Goal: Transaction & Acquisition: Purchase product/service

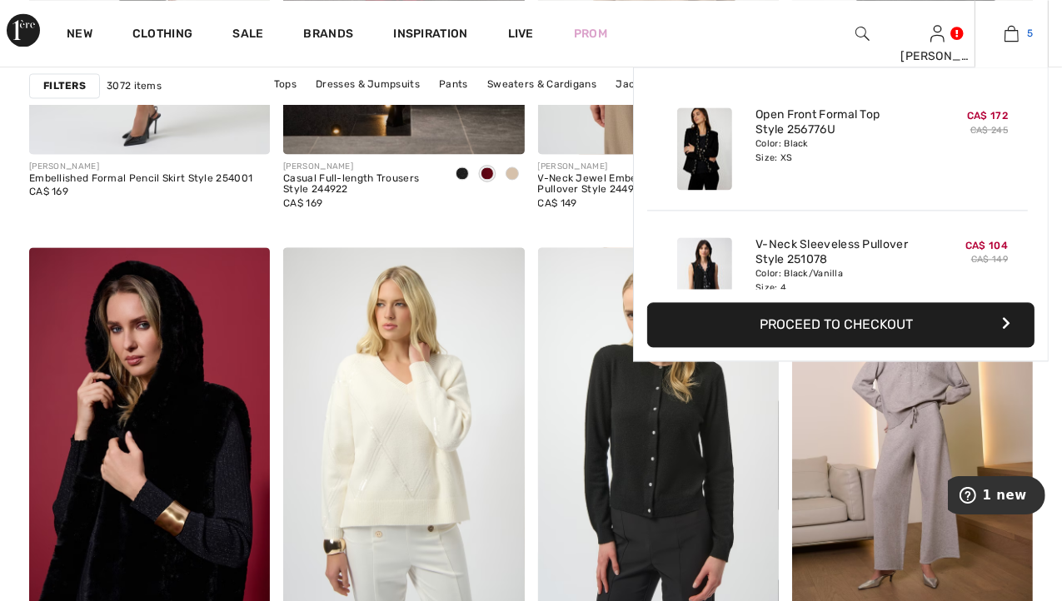
click at [1010, 34] on img at bounding box center [1012, 33] width 14 height 20
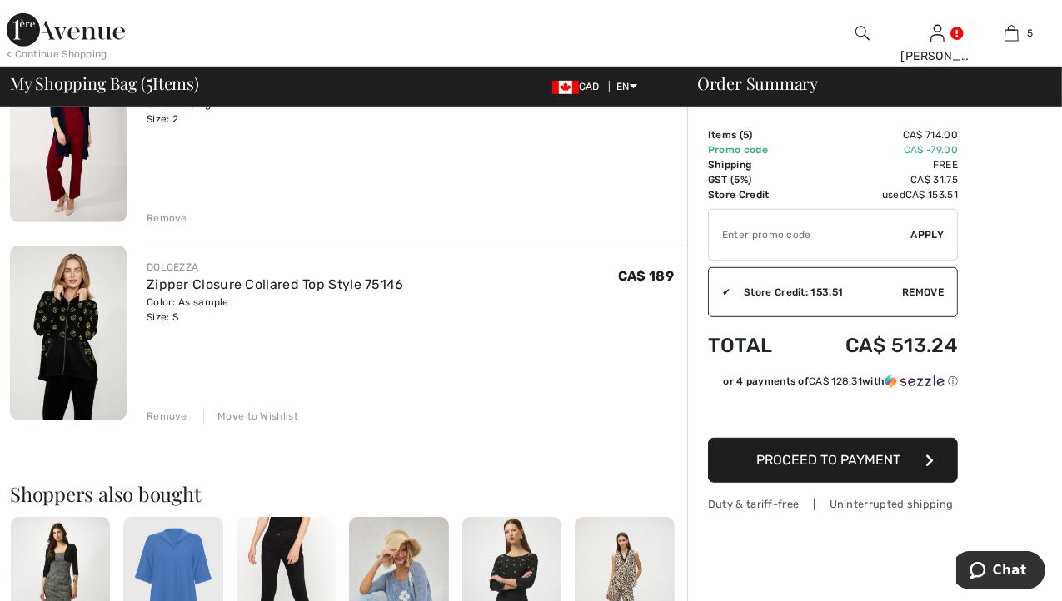
scroll to position [776, 0]
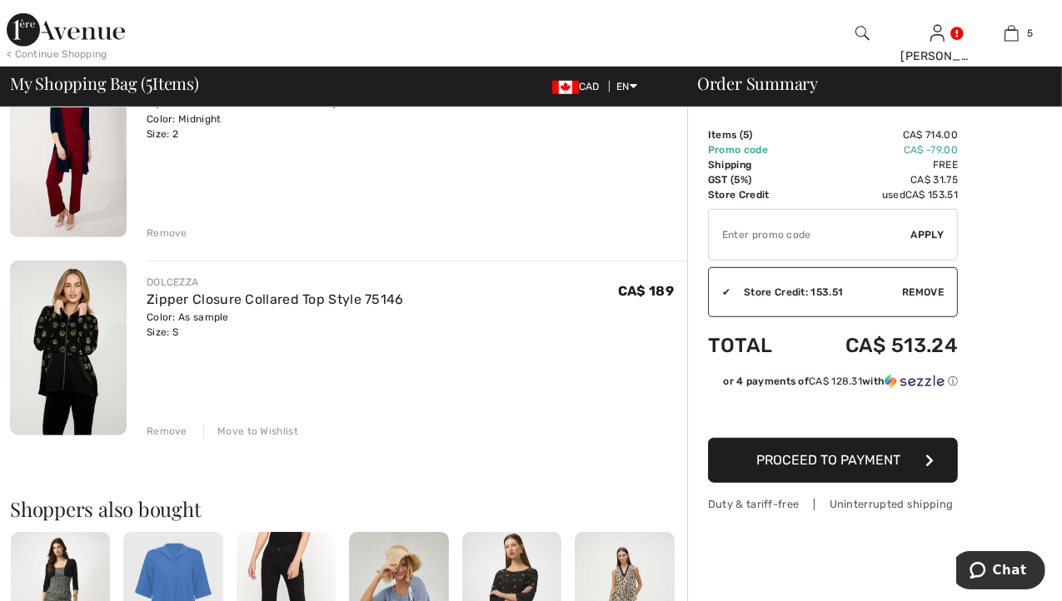
click at [240, 431] on div "Move to Wishlist" at bounding box center [250, 431] width 95 height 15
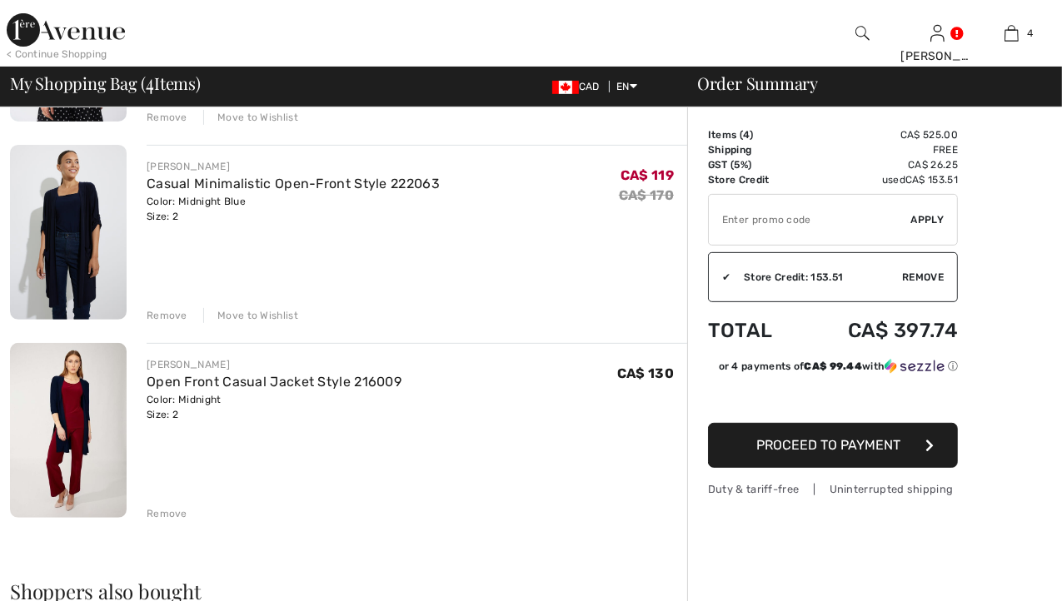
scroll to position [0, 0]
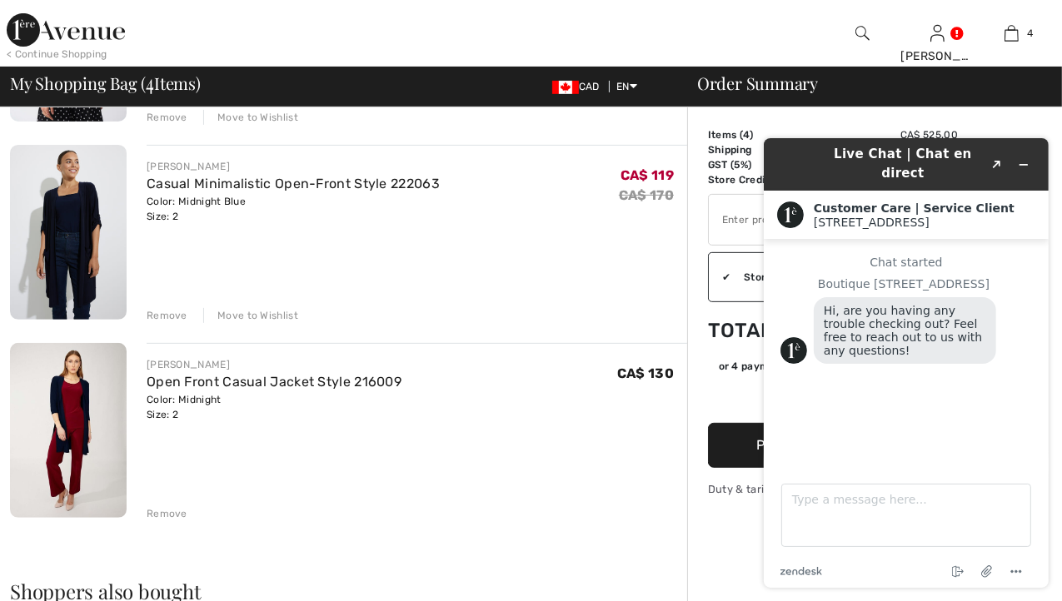
click at [165, 514] on div "Remove" at bounding box center [167, 513] width 41 height 15
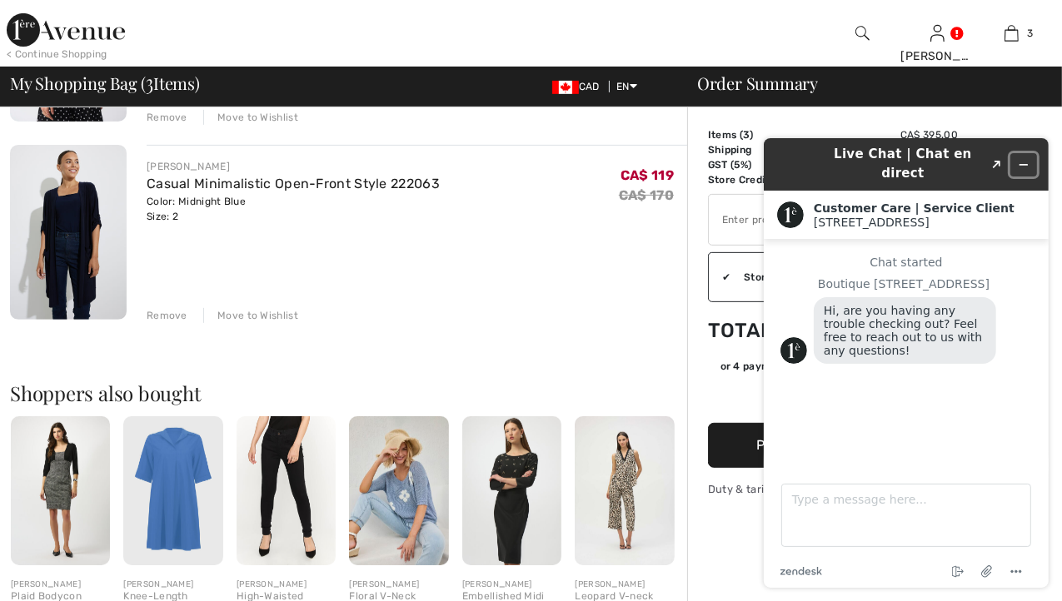
click at [1025, 158] on icon "Minimize widget" at bounding box center [1023, 164] width 12 height 12
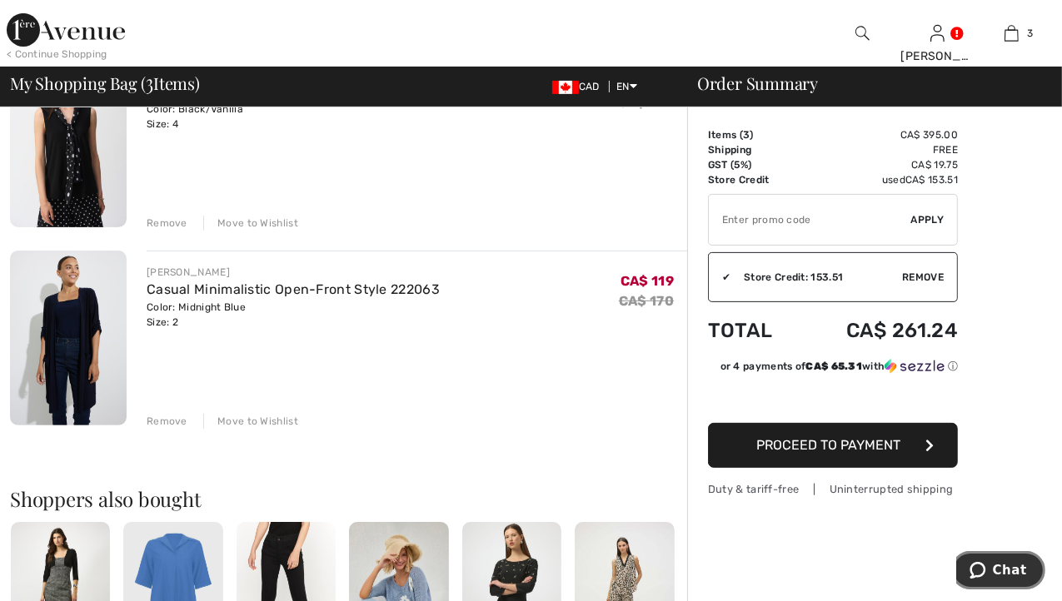
scroll to position [390, 0]
click at [747, 441] on button "Proceed to Payment" at bounding box center [833, 445] width 250 height 45
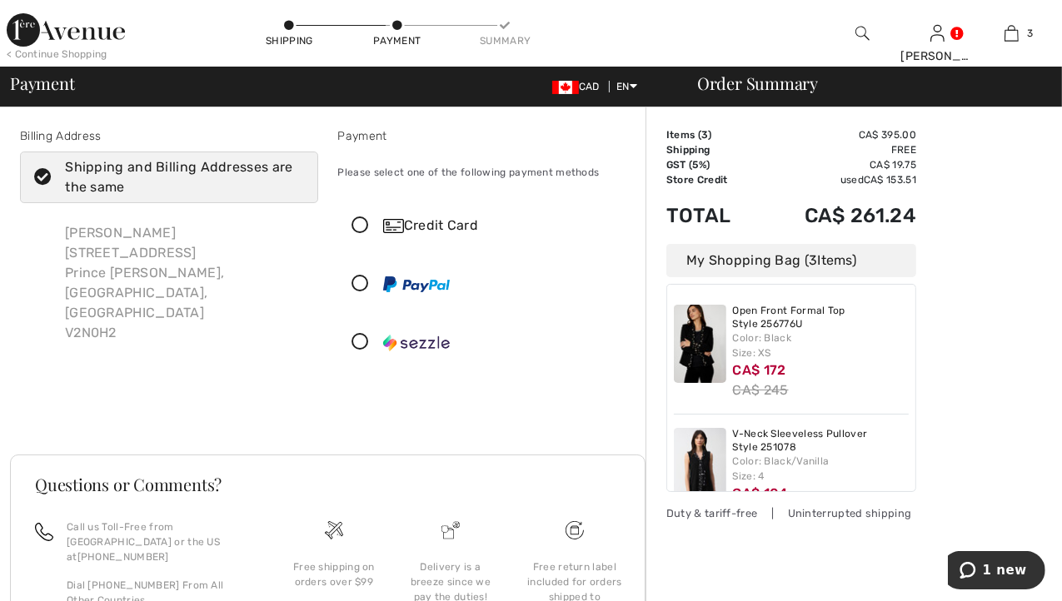
click at [446, 224] on div "Credit Card" at bounding box center [503, 226] width 241 height 20
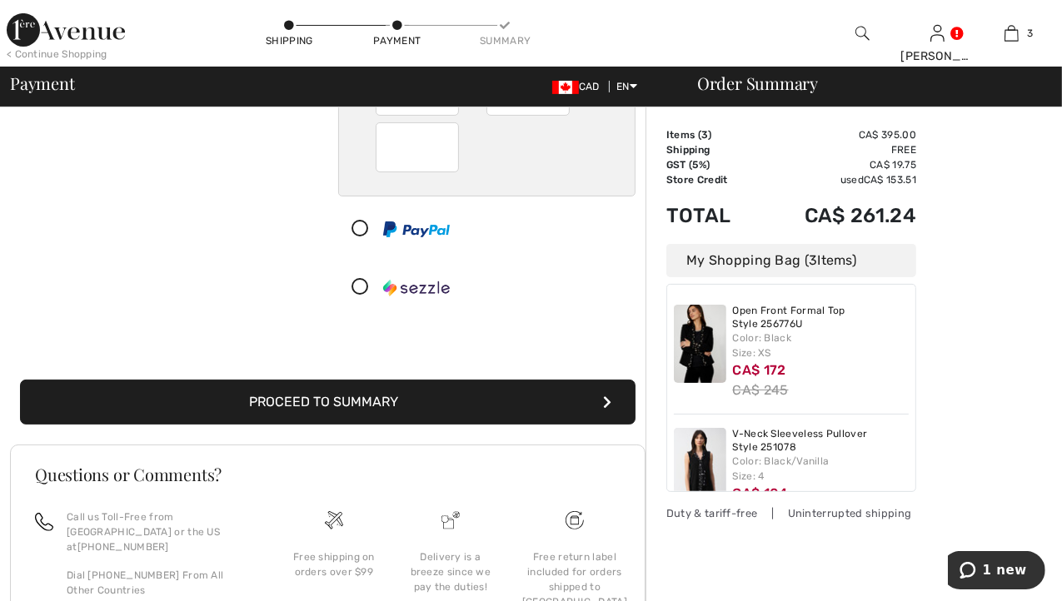
scroll to position [247, 0]
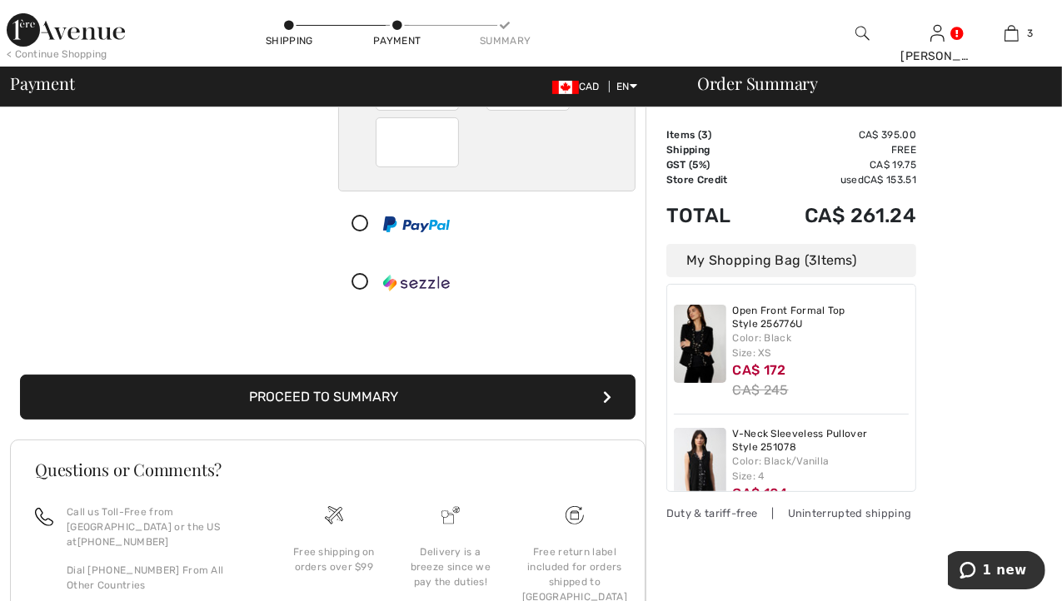
click at [307, 407] on button "Proceed to Summary" at bounding box center [328, 397] width 616 height 45
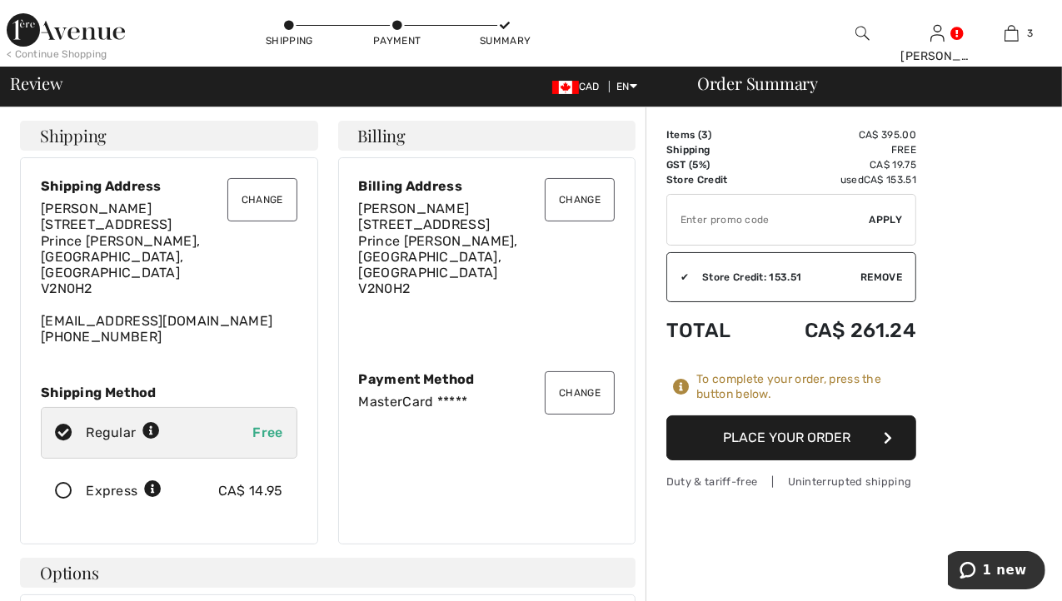
click at [738, 439] on button "Place Your Order" at bounding box center [791, 438] width 250 height 45
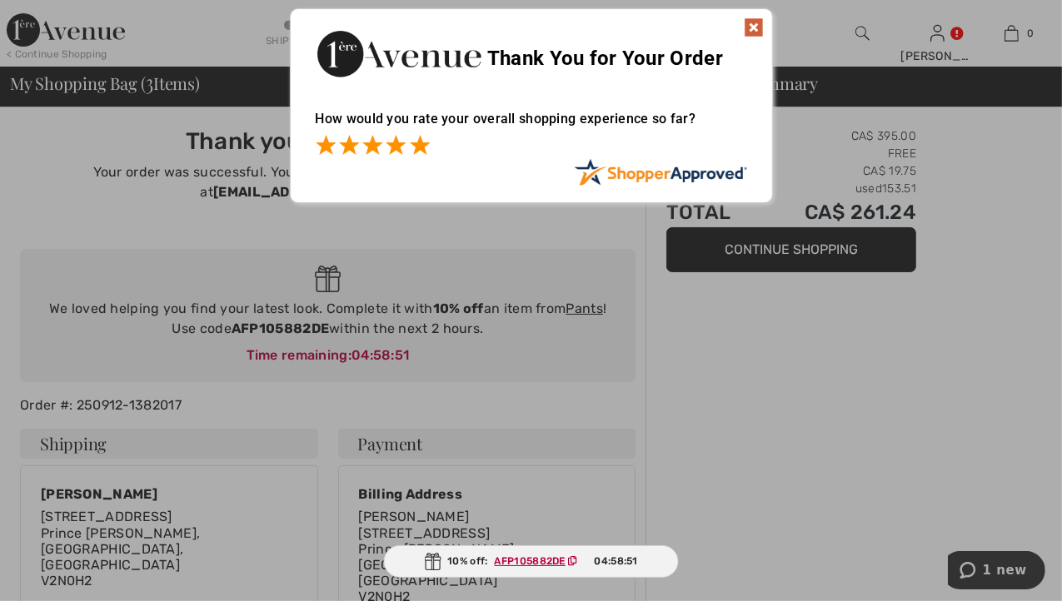
click at [418, 148] on span at bounding box center [420, 145] width 20 height 20
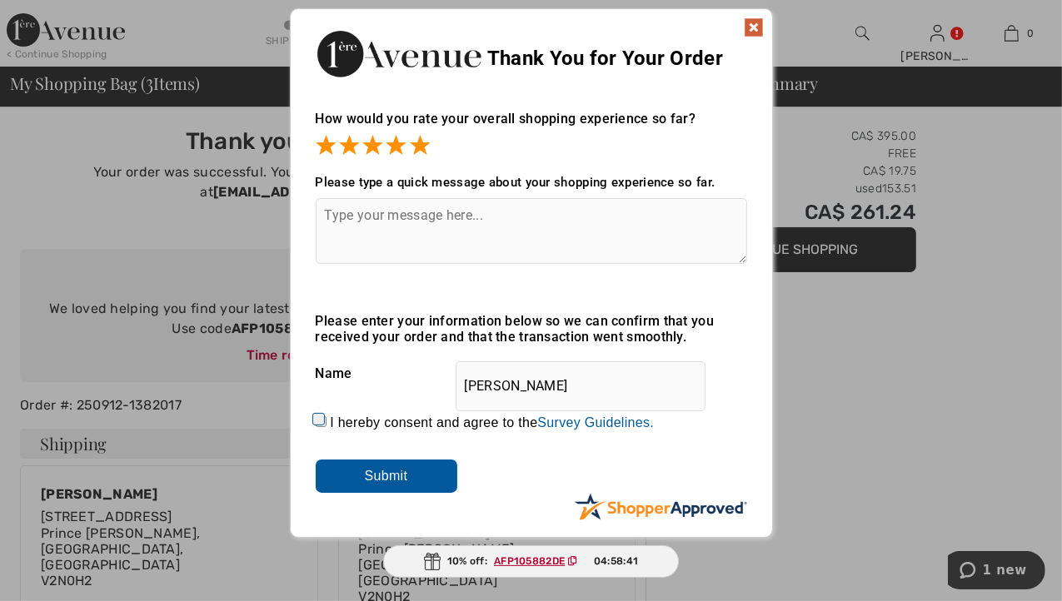
click at [339, 217] on textarea at bounding box center [531, 231] width 431 height 66
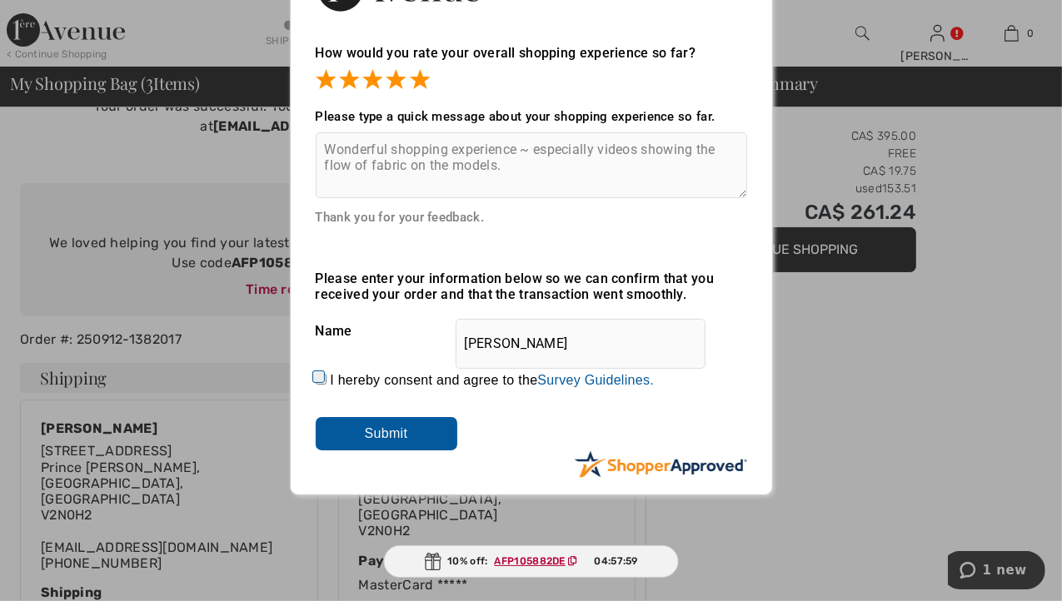
scroll to position [68, 0]
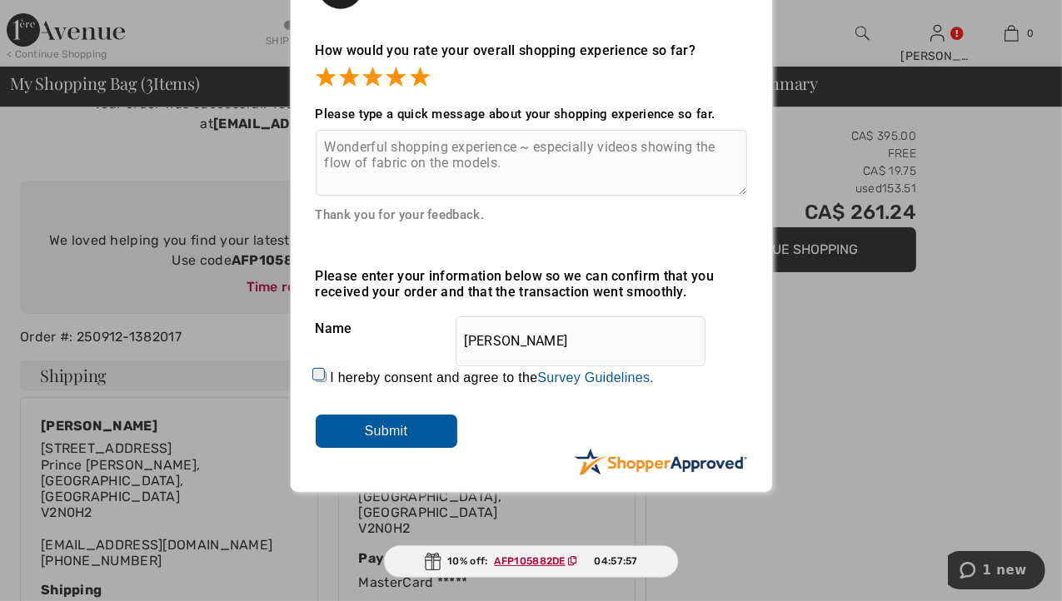
type textarea "Wonderful shopping experience ~ especially videos showing the flow of fabric on…"
click at [316, 376] on input "I hereby consent and agree to the By submitting a review, you grant permission …" at bounding box center [321, 377] width 11 height 11
checkbox input "true"
click at [413, 427] on input "Submit" at bounding box center [387, 431] width 142 height 33
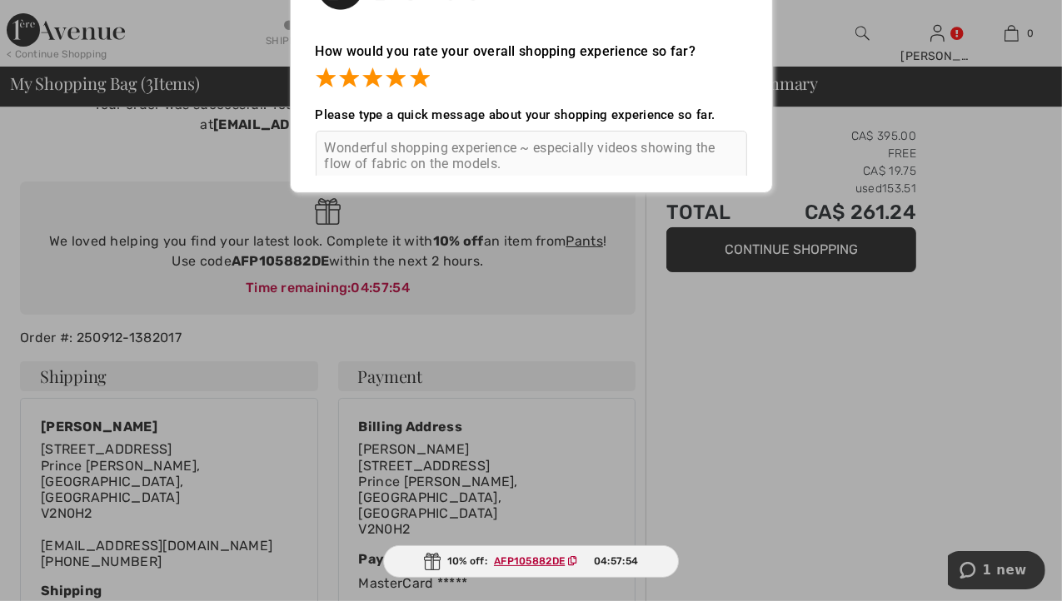
scroll to position [0, 0]
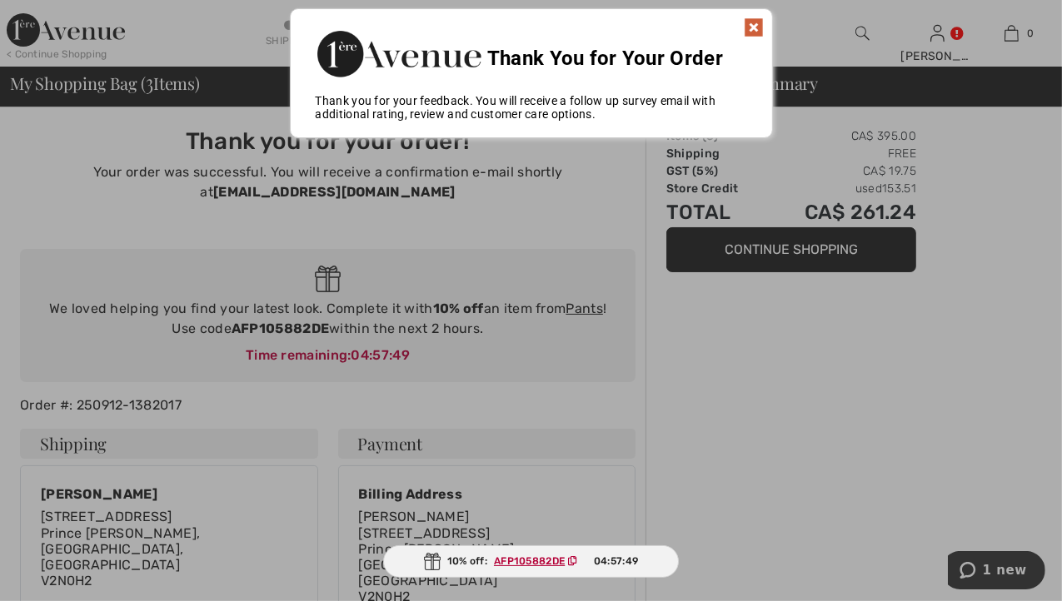
click at [754, 23] on img at bounding box center [754, 27] width 20 height 20
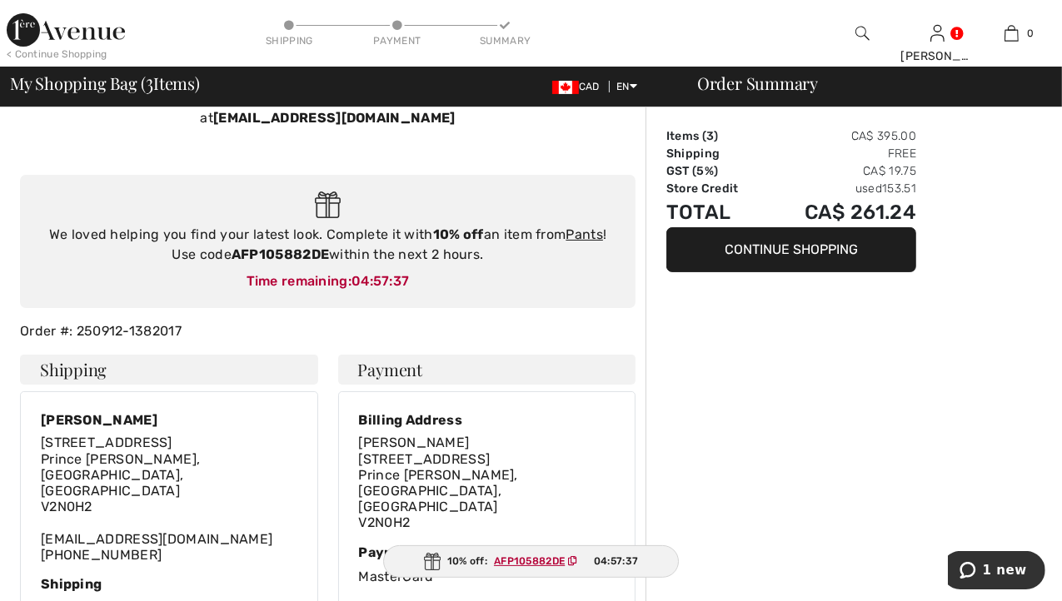
scroll to position [73, 0]
drag, startPoint x: 230, startPoint y: 259, endPoint x: 328, endPoint y: 257, distance: 98.3
click at [328, 257] on div "We loved helping you find your latest look. Complete it with 10% off an item fr…" at bounding box center [328, 246] width 582 height 40
copy strong "AFP105882DE"
click at [583, 239] on link "Pants" at bounding box center [584, 235] width 37 height 16
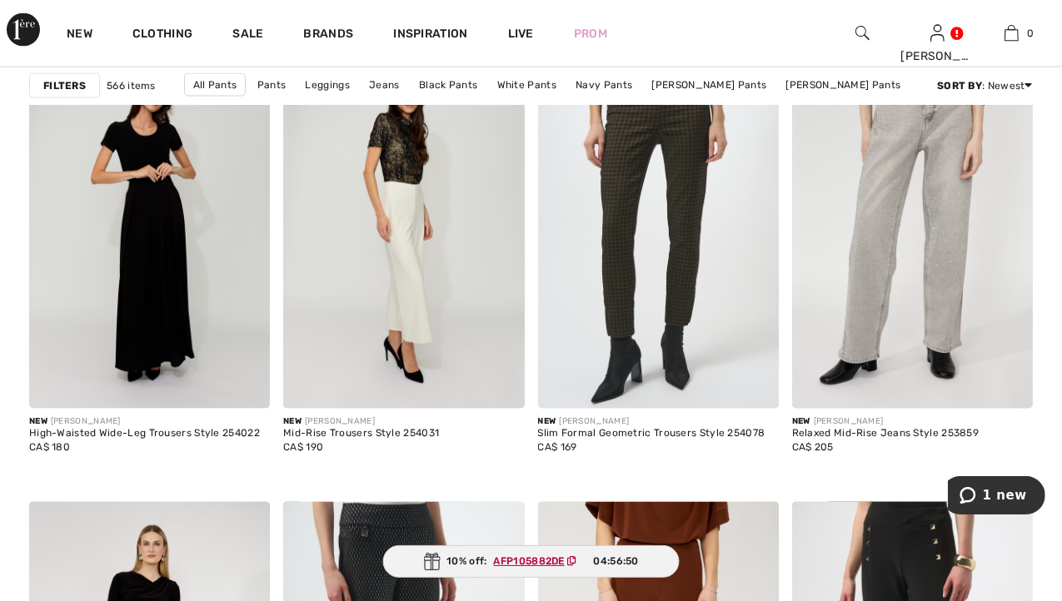
scroll to position [2218, 0]
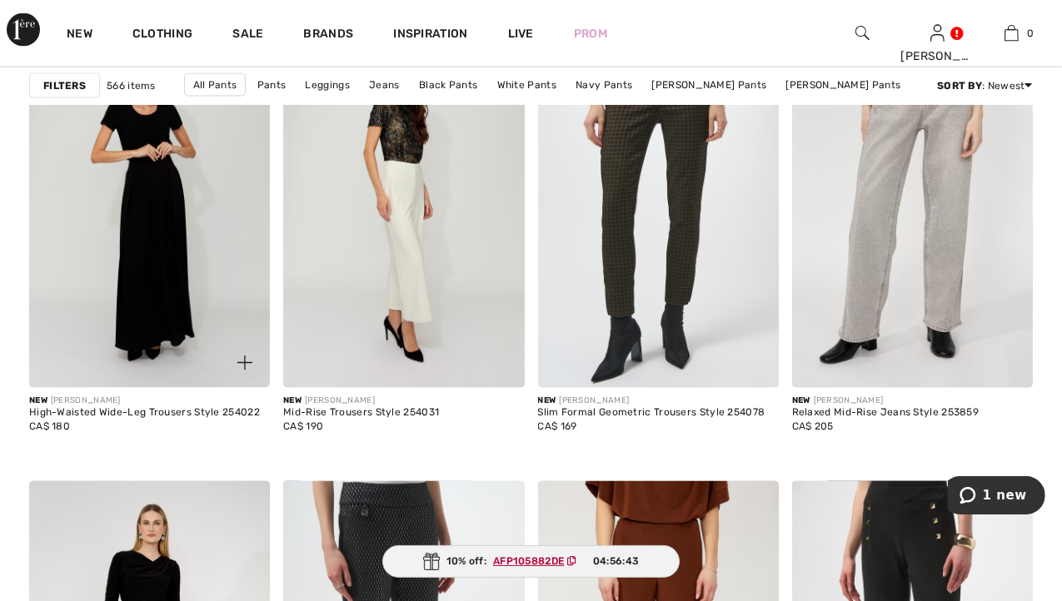
click at [192, 301] on img at bounding box center [149, 208] width 241 height 362
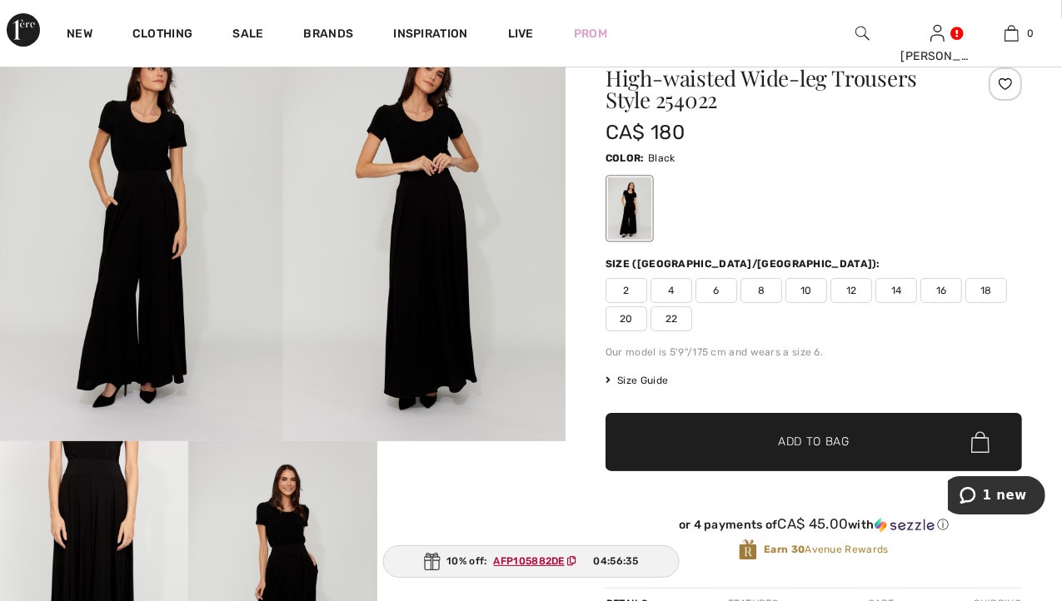
scroll to position [82, 0]
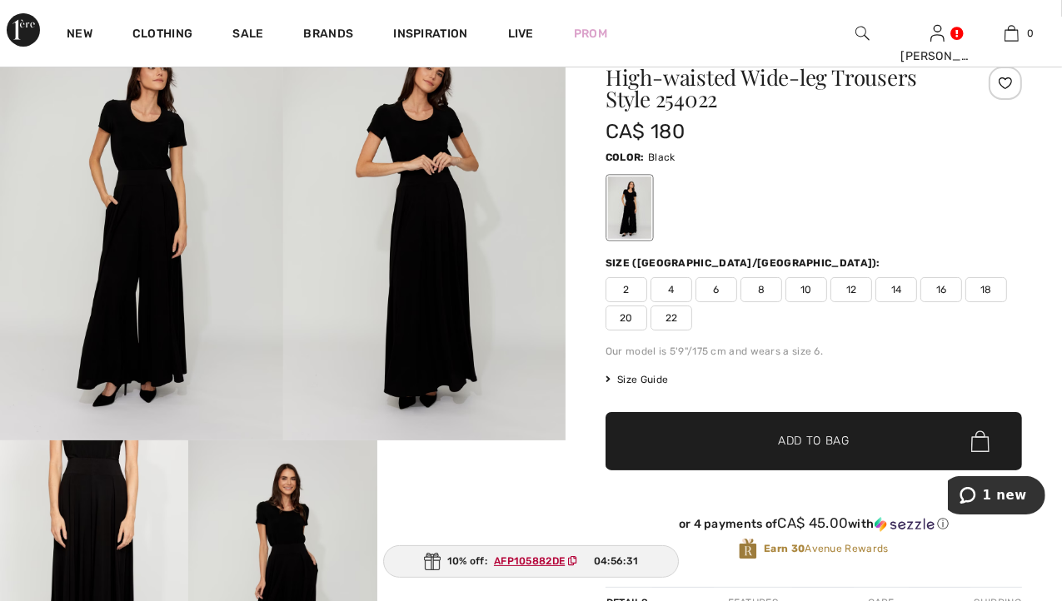
click at [631, 291] on span "2" at bounding box center [627, 289] width 42 height 25
click at [682, 428] on span "✔ Added to Bag Add to Bag" at bounding box center [814, 441] width 416 height 58
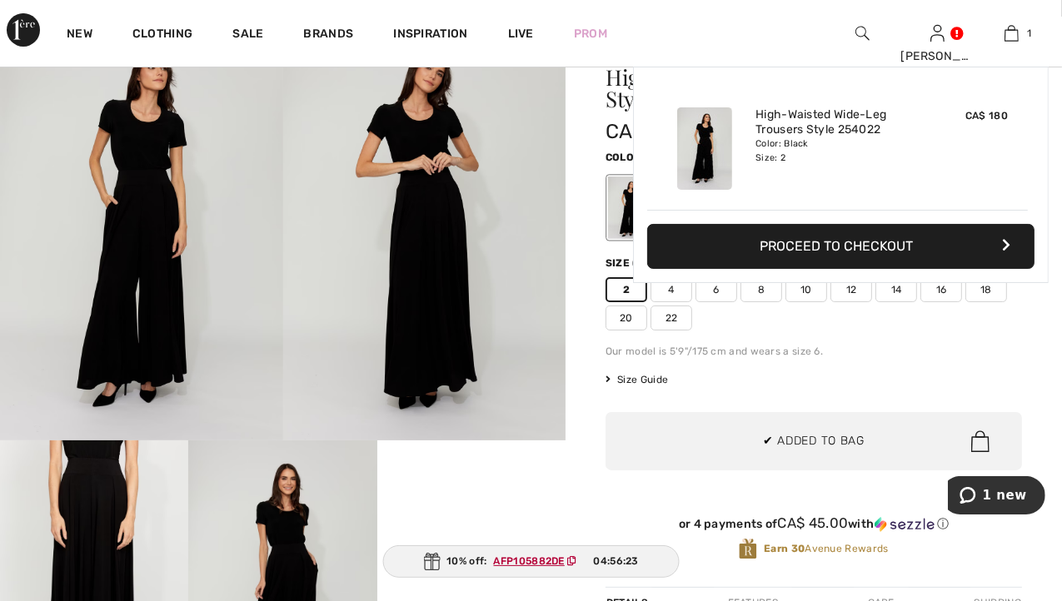
scroll to position [0, 0]
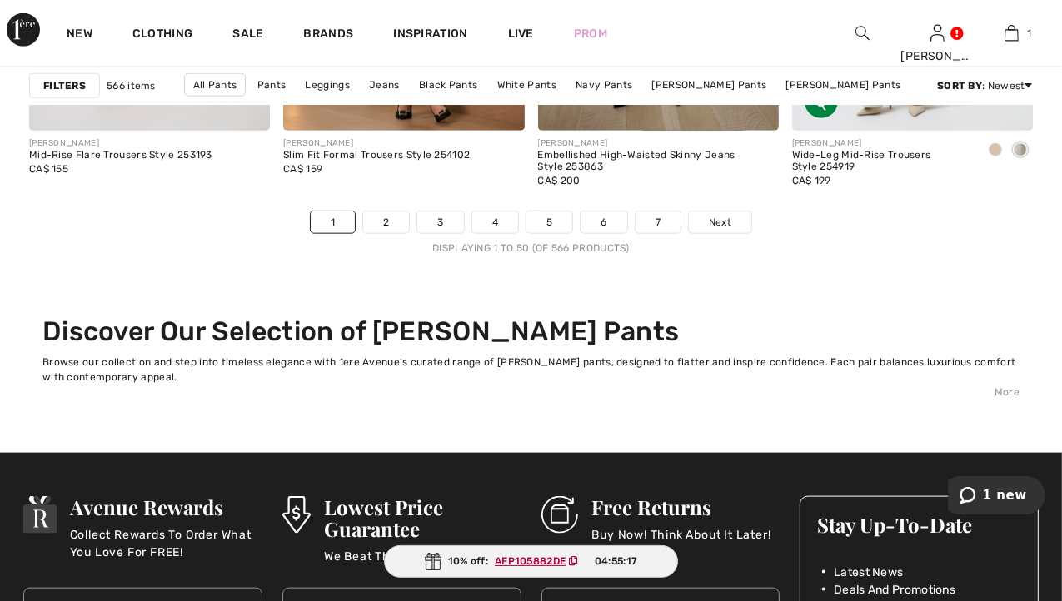
scroll to position [6957, 0]
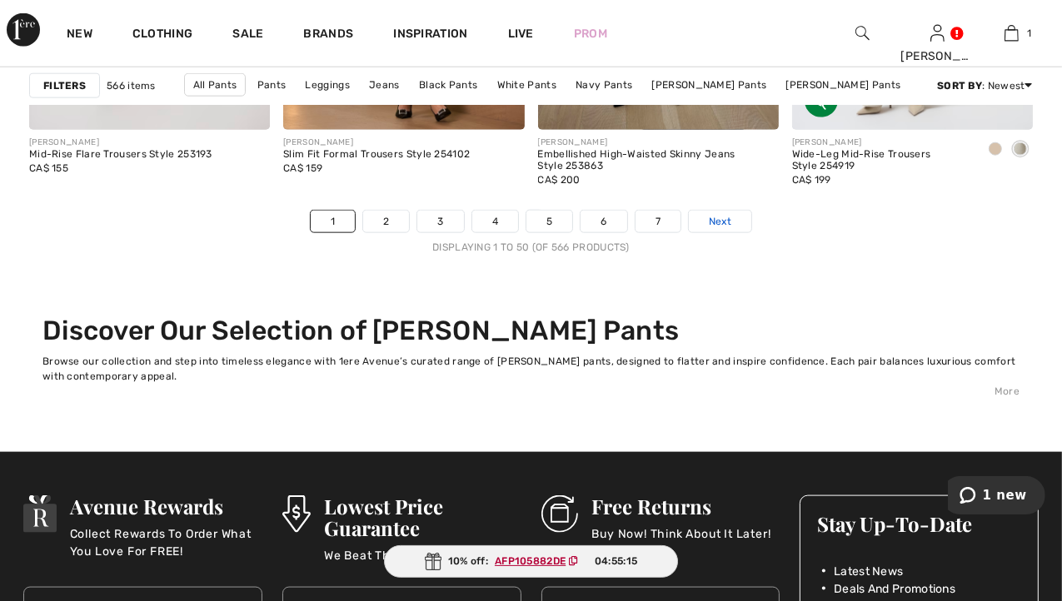
click at [711, 217] on span "Next" at bounding box center [720, 221] width 22 height 15
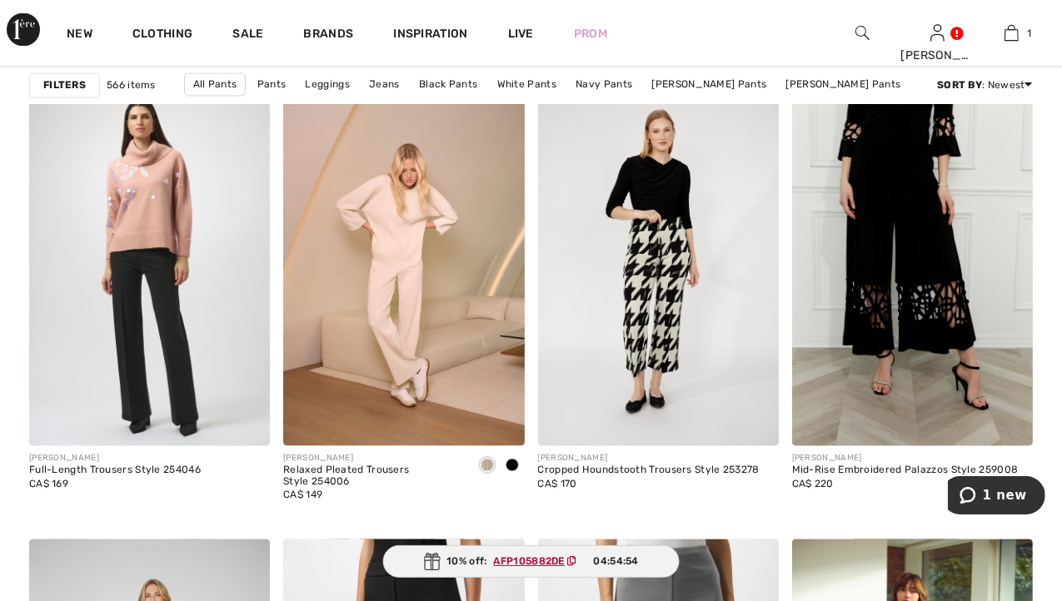
scroll to position [2616, 0]
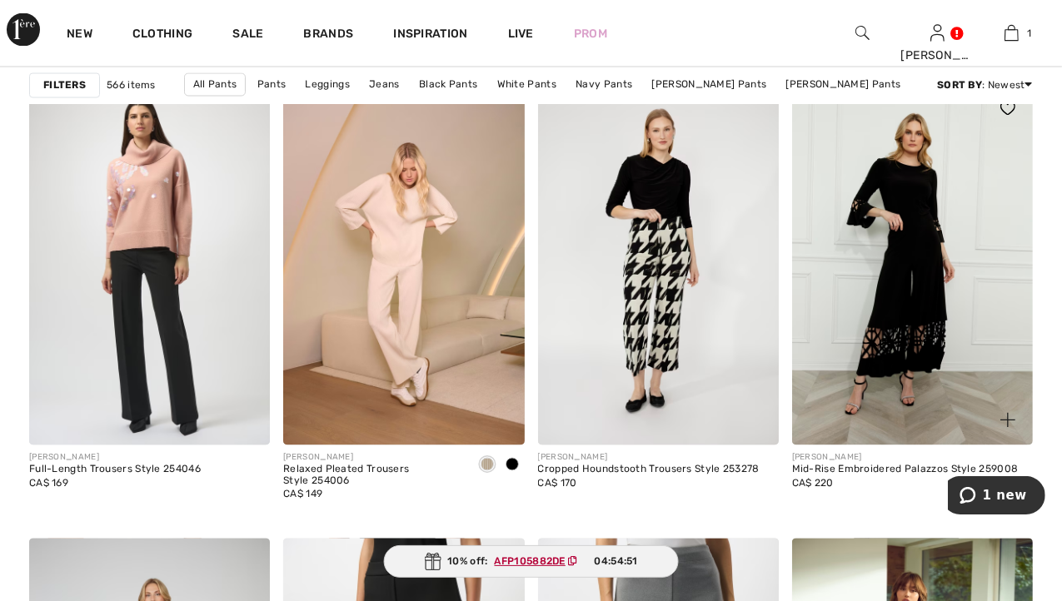
click at [913, 317] on img at bounding box center [912, 265] width 241 height 362
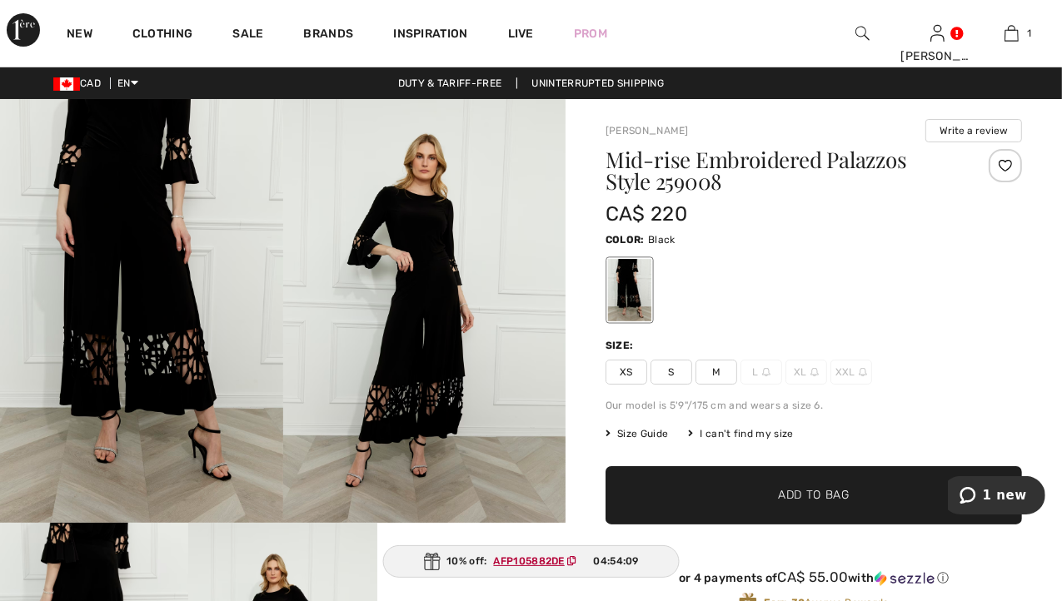
click at [627, 371] on span "XS" at bounding box center [627, 372] width 42 height 25
click at [797, 493] on span "Add to Bag" at bounding box center [814, 495] width 72 height 17
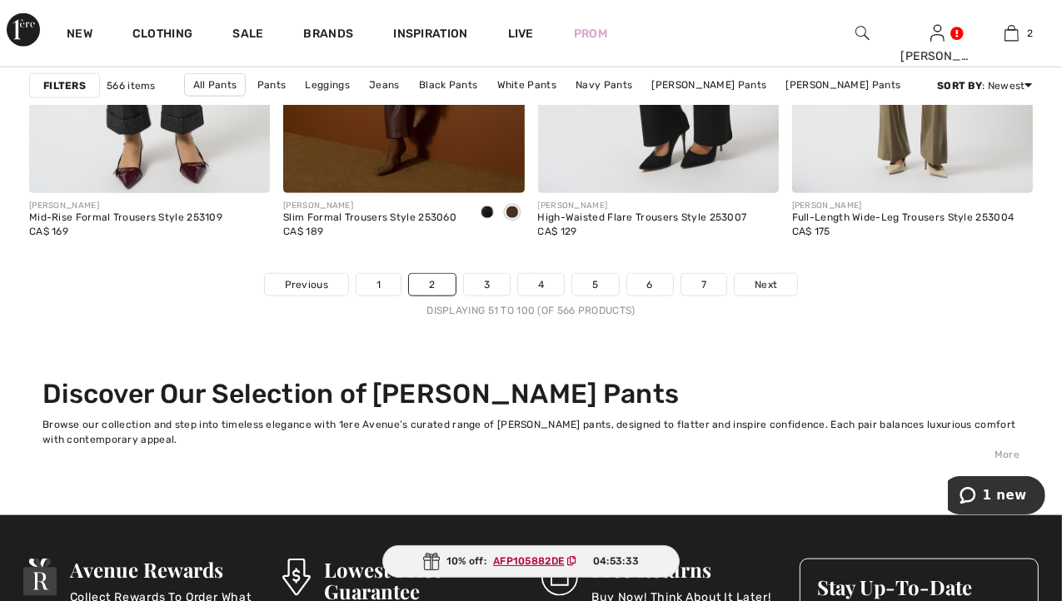
scroll to position [6913, 0]
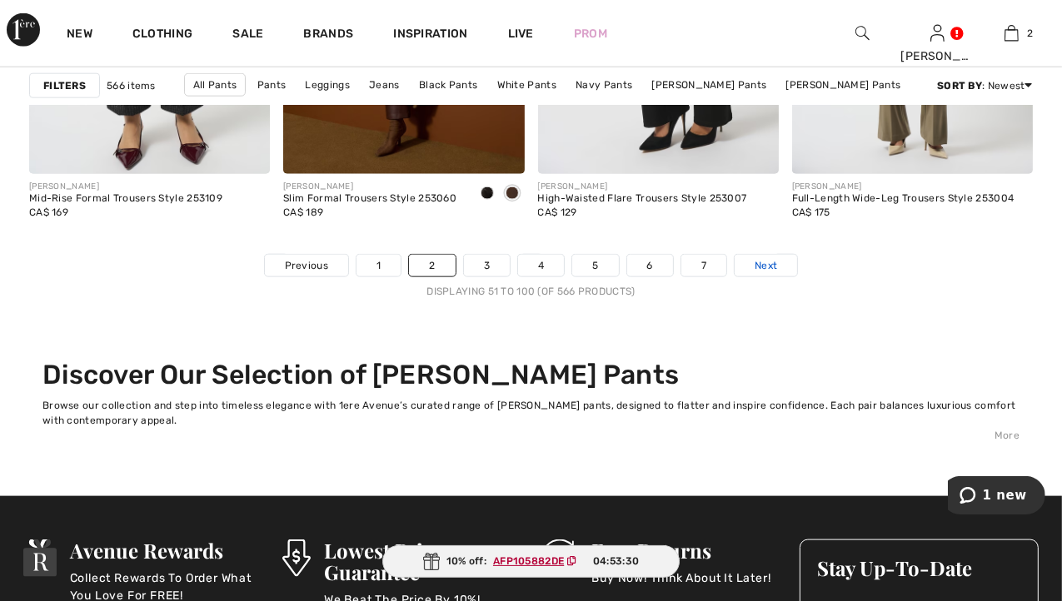
click at [760, 264] on span "Next" at bounding box center [766, 265] width 22 height 15
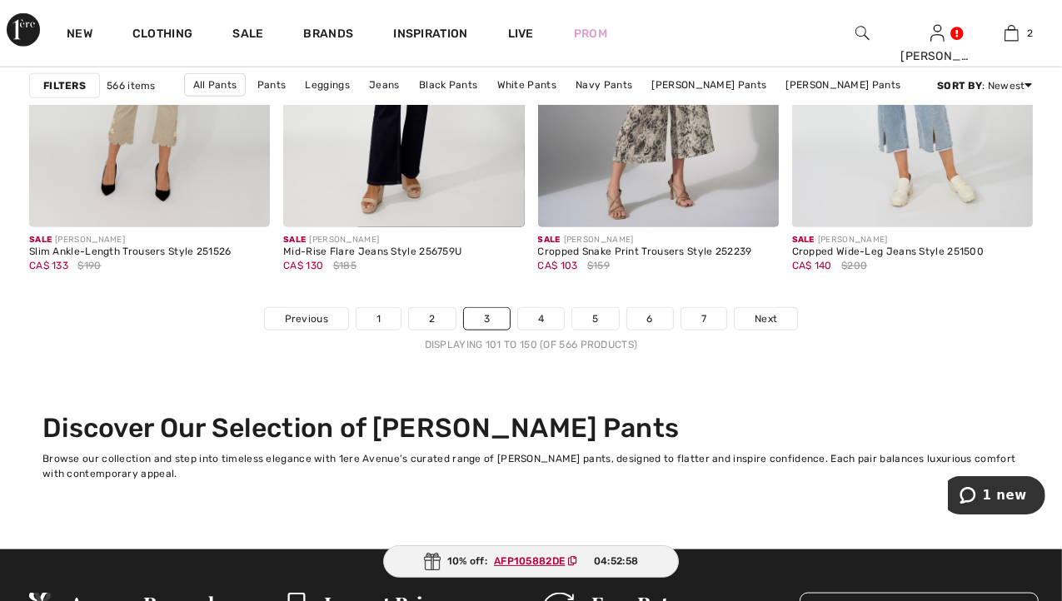
scroll to position [6860, 0]
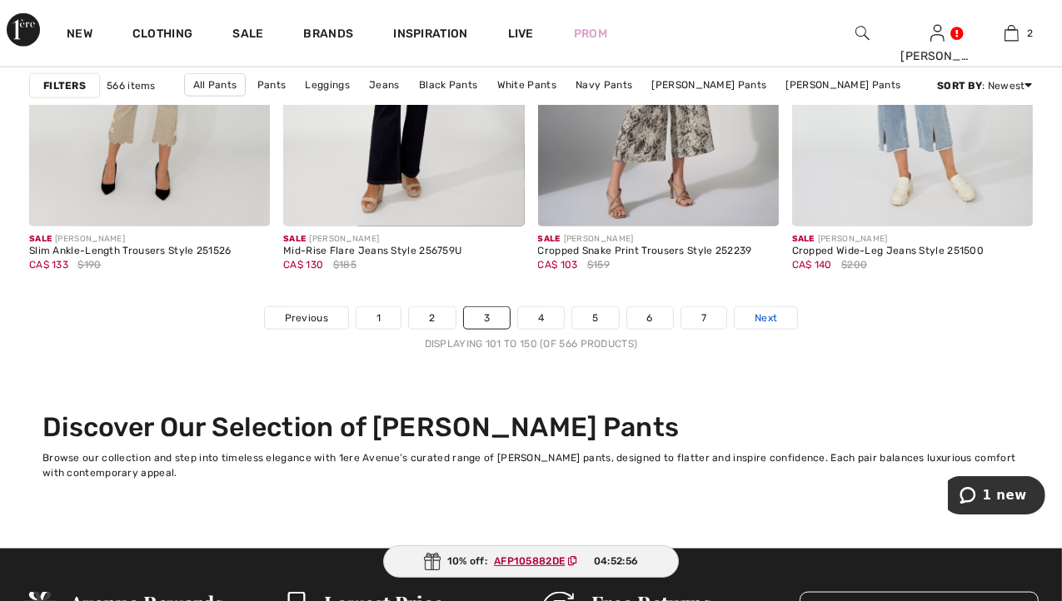
click at [772, 314] on span "Next" at bounding box center [766, 318] width 22 height 15
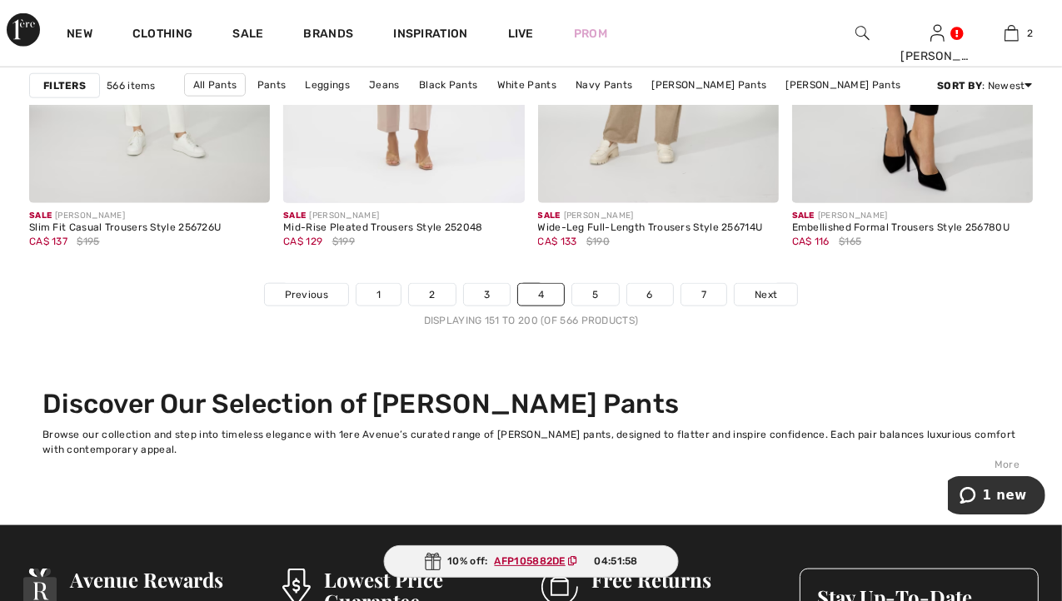
scroll to position [6885, 0]
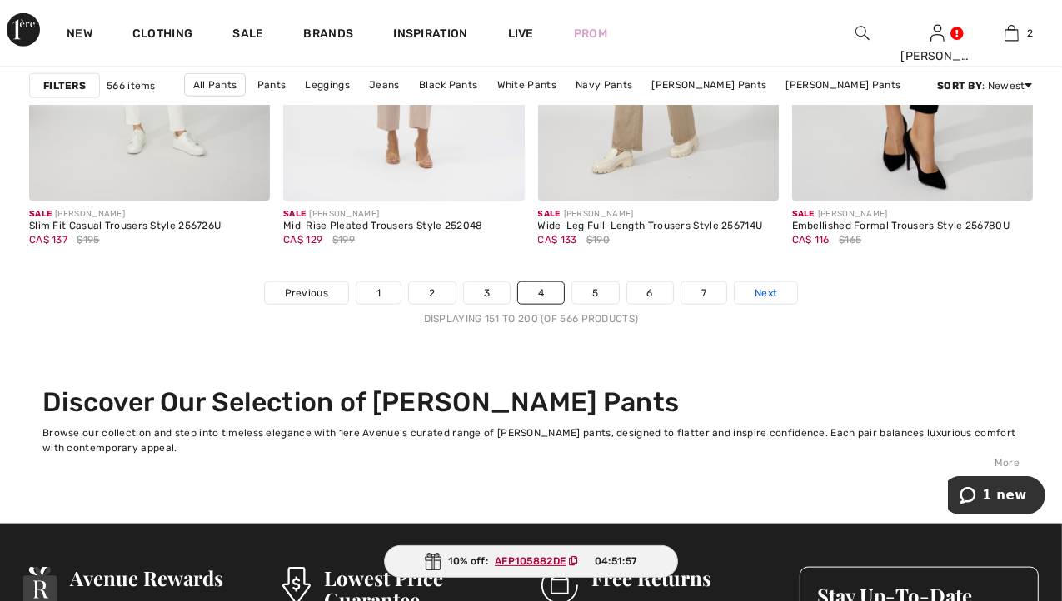
click at [766, 287] on span "Next" at bounding box center [766, 293] width 22 height 15
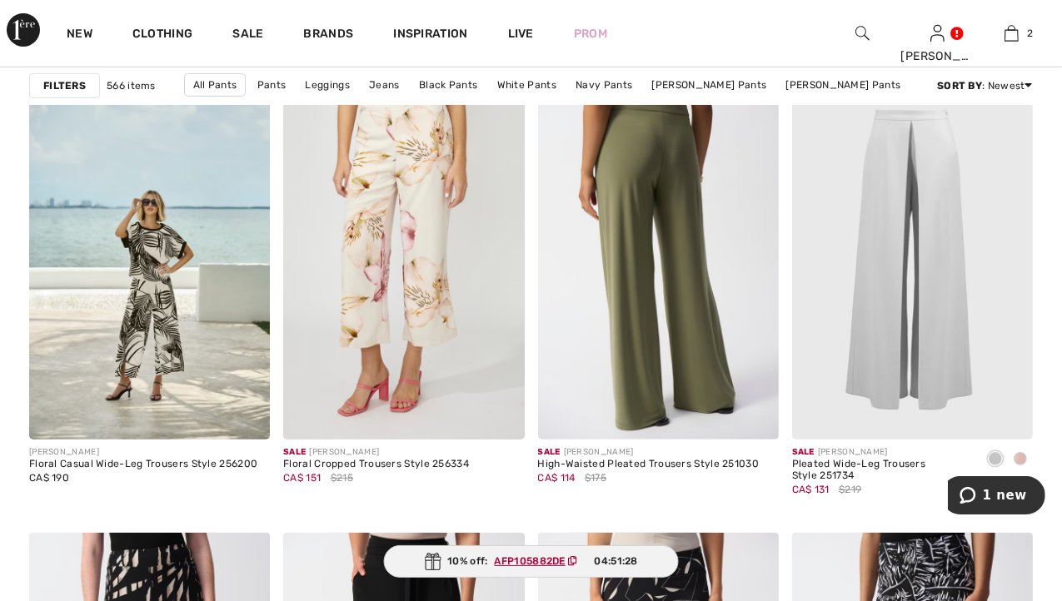
scroll to position [5741, 0]
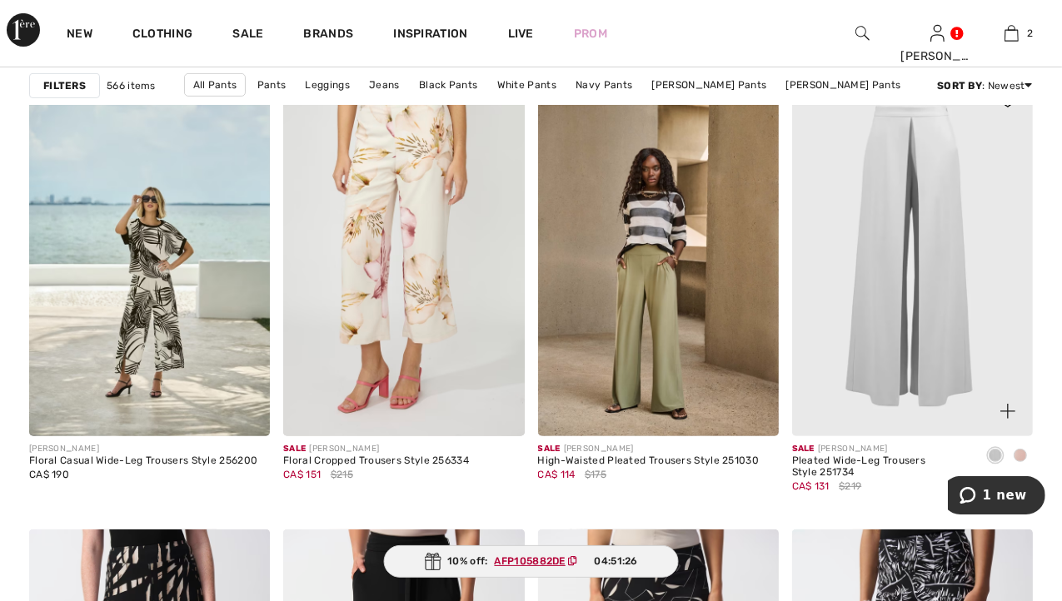
click at [920, 321] on img at bounding box center [912, 257] width 241 height 362
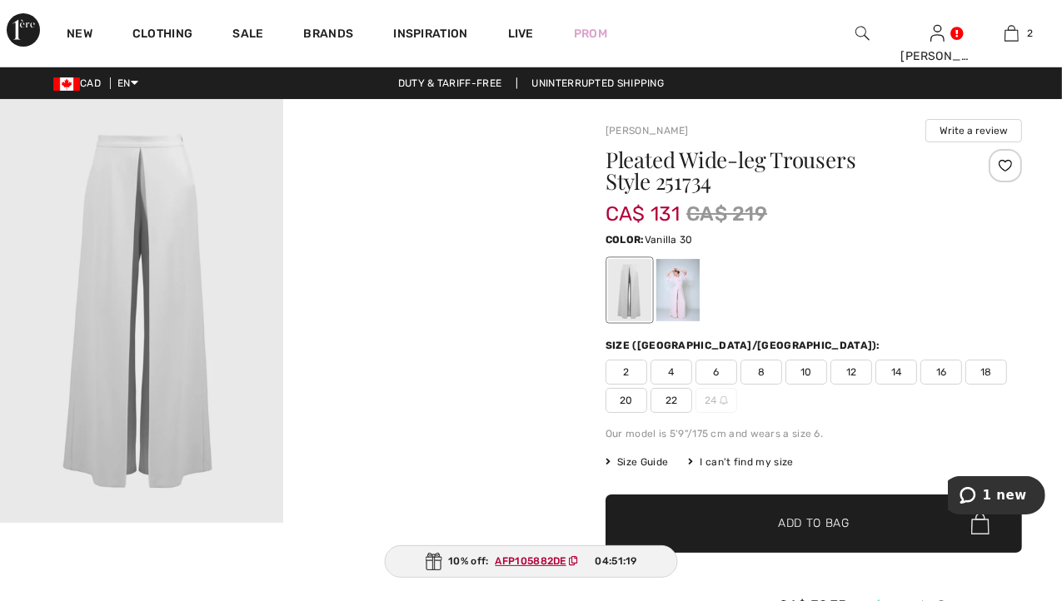
click at [619, 371] on span "2" at bounding box center [627, 372] width 42 height 25
click at [800, 516] on span "Add to Bag" at bounding box center [814, 524] width 72 height 17
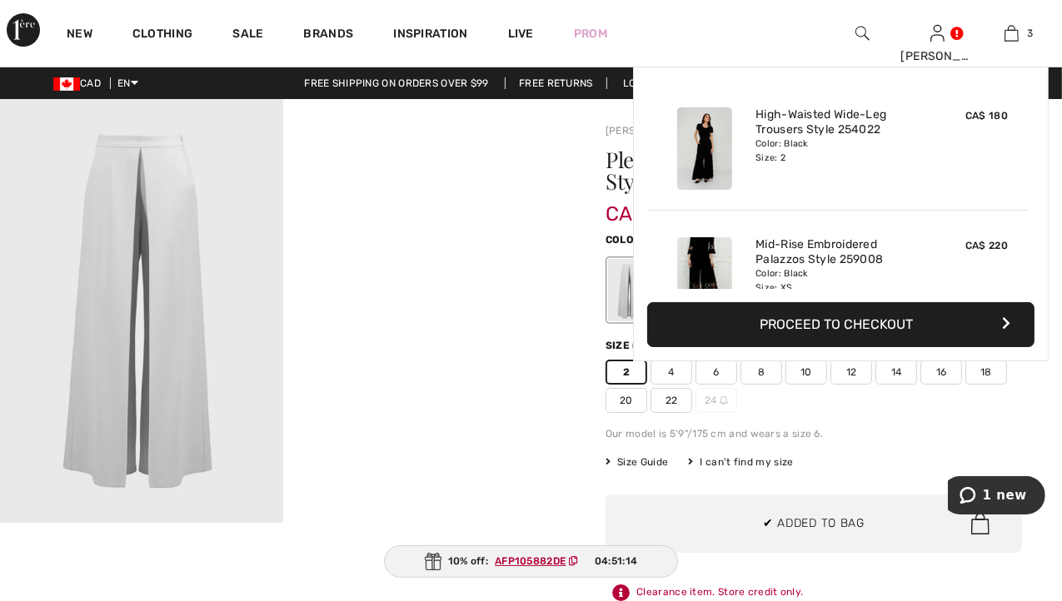
scroll to position [180, 0]
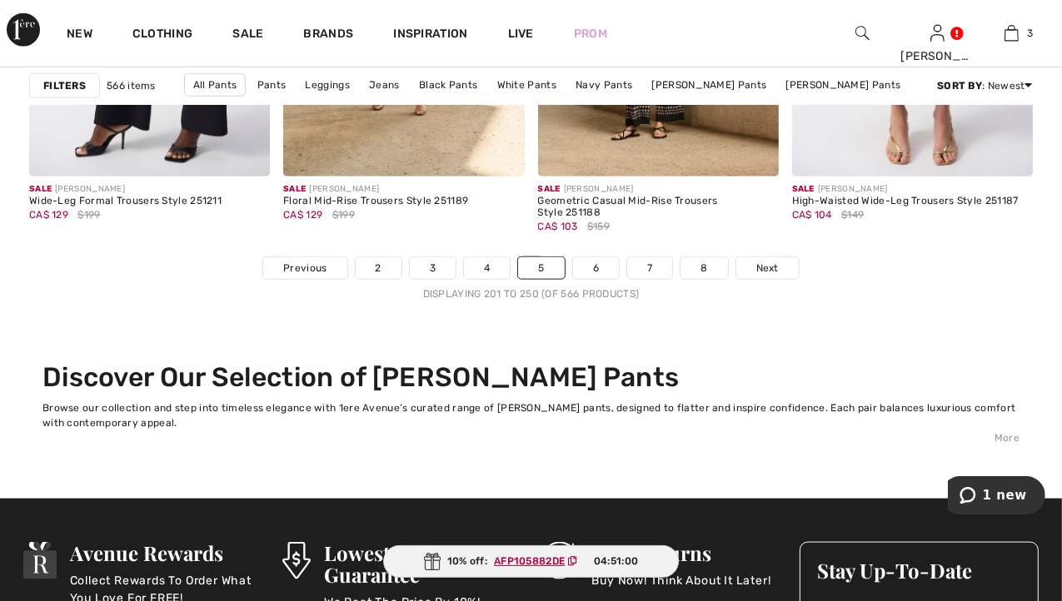
scroll to position [6912, 0]
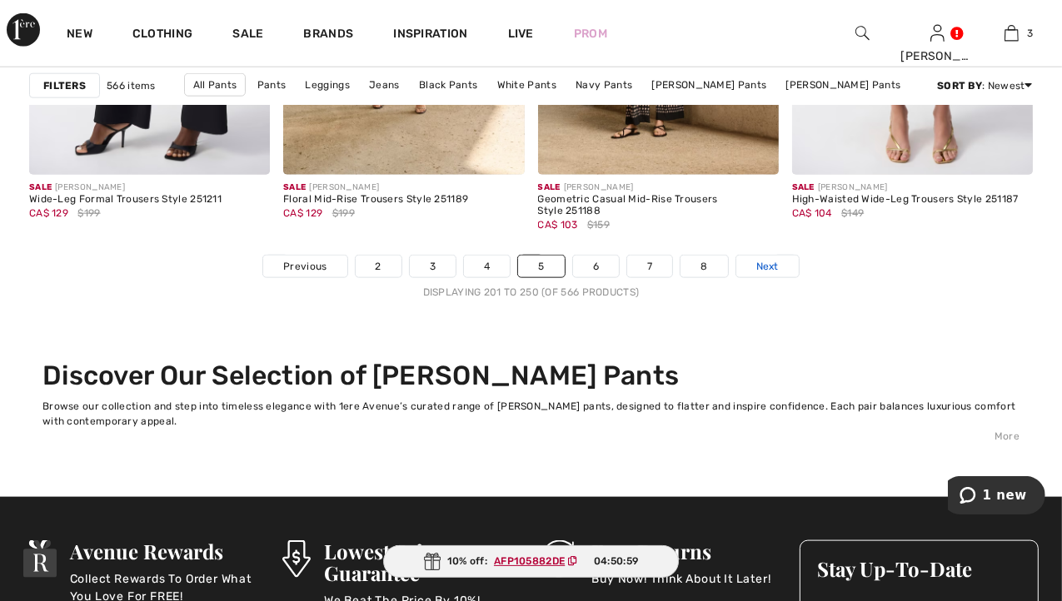
click at [777, 259] on link "Next" at bounding box center [767, 267] width 62 height 22
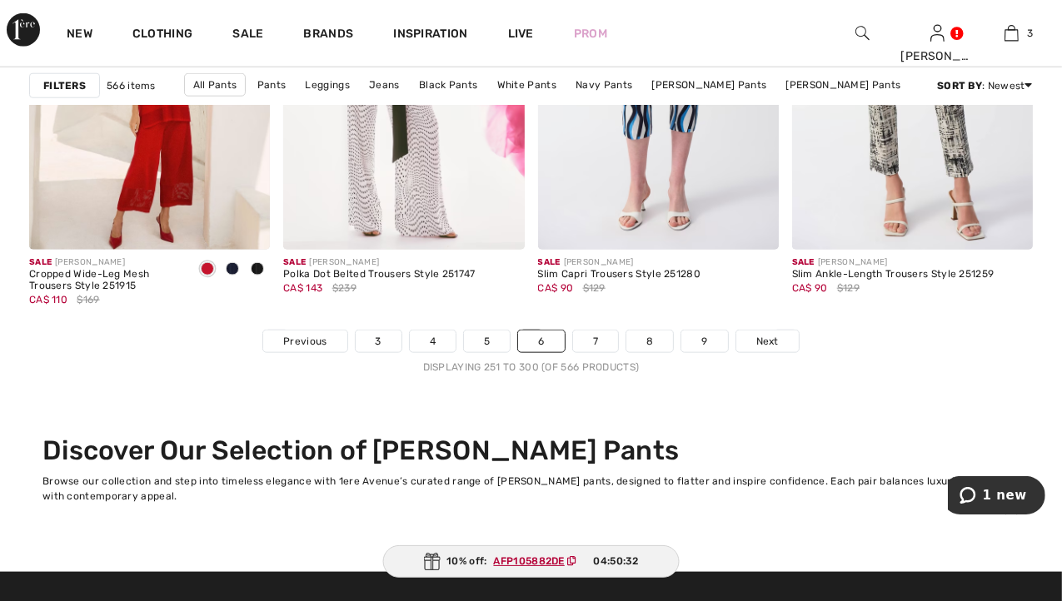
scroll to position [6839, 0]
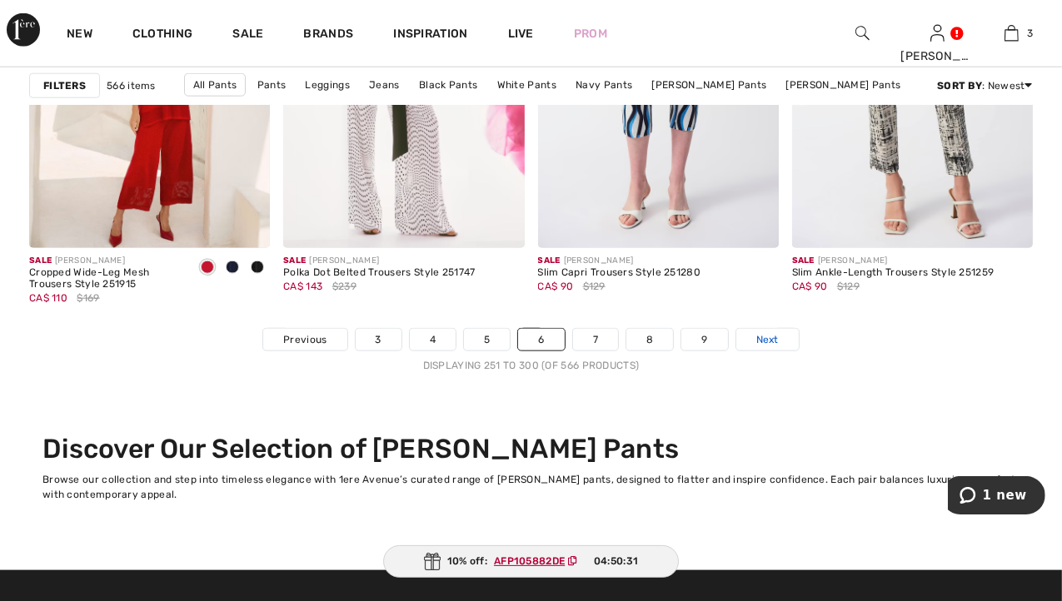
click at [780, 337] on link "Next" at bounding box center [767, 340] width 62 height 22
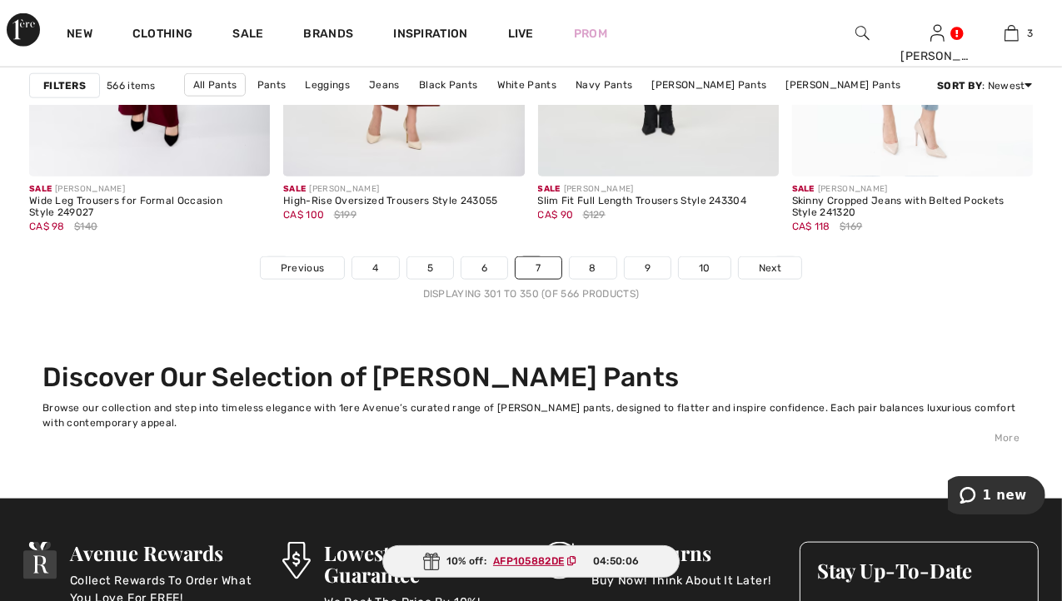
scroll to position [6915, 0]
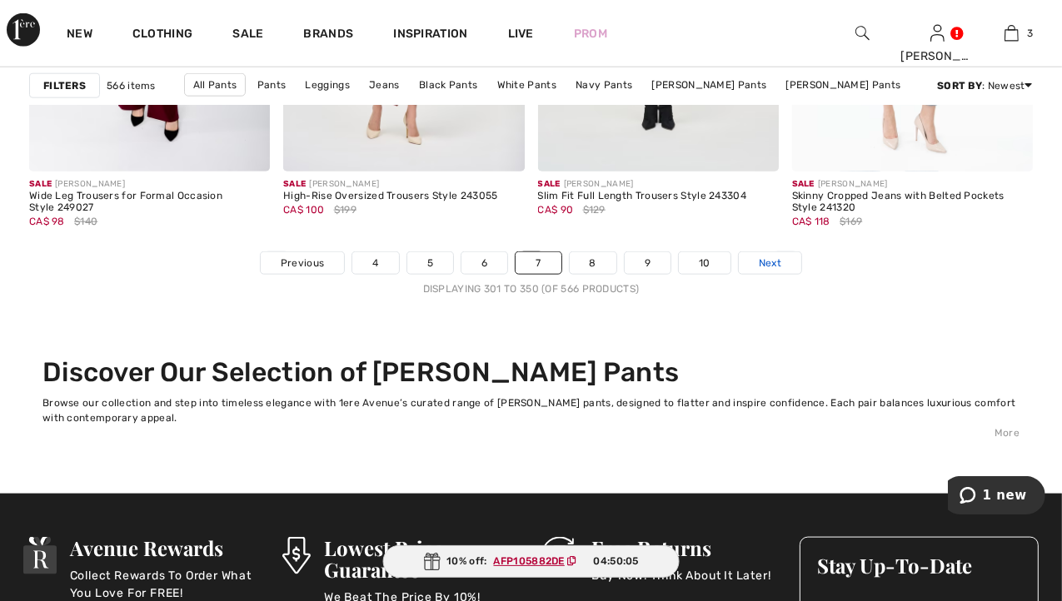
click at [774, 261] on span "Next" at bounding box center [770, 263] width 22 height 15
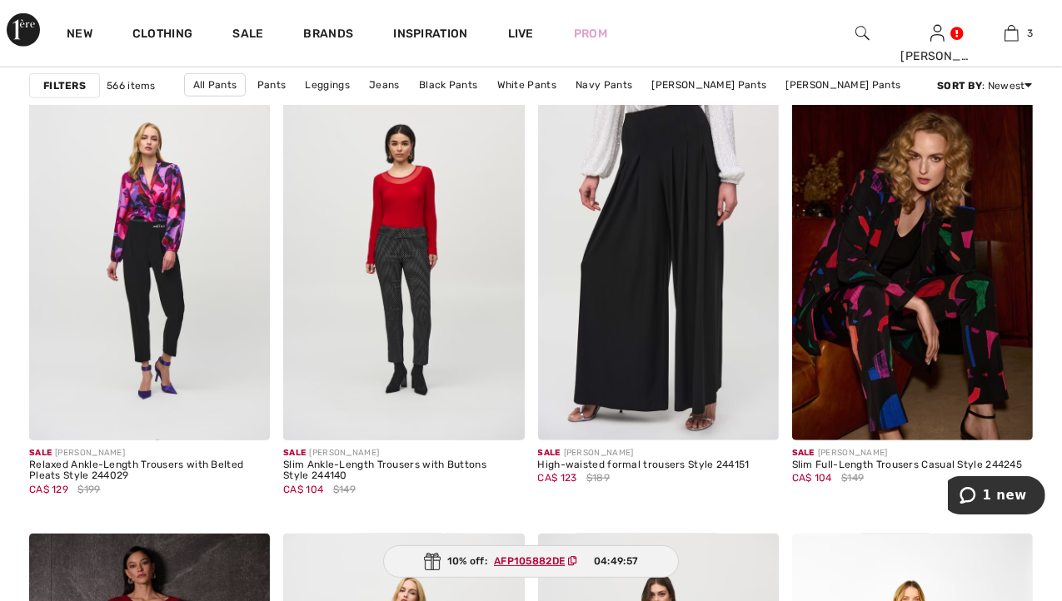
scroll to position [1085, 0]
click at [713, 306] on img at bounding box center [658, 259] width 241 height 362
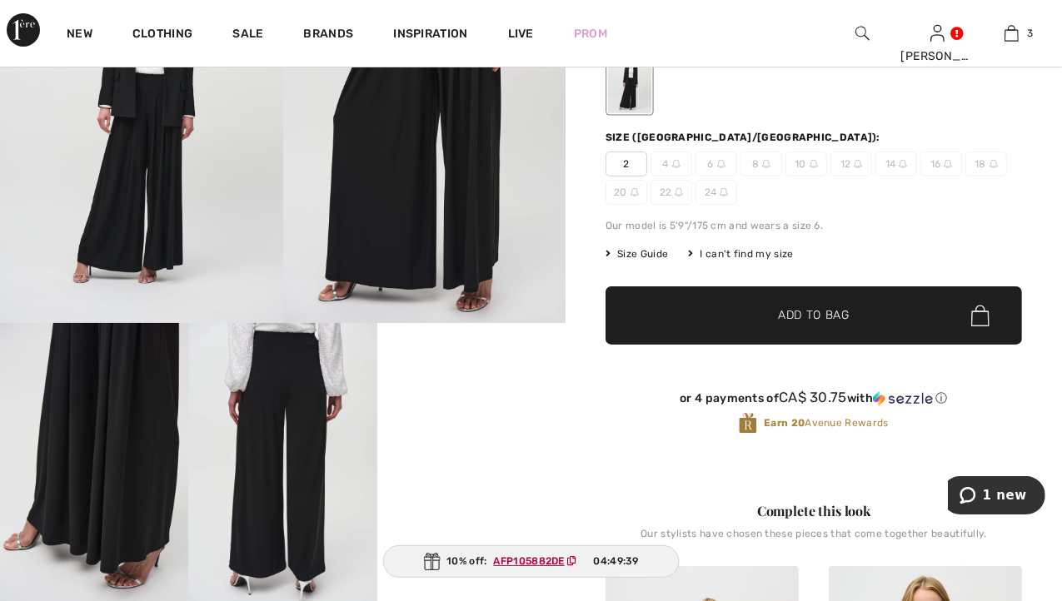
scroll to position [198, 0]
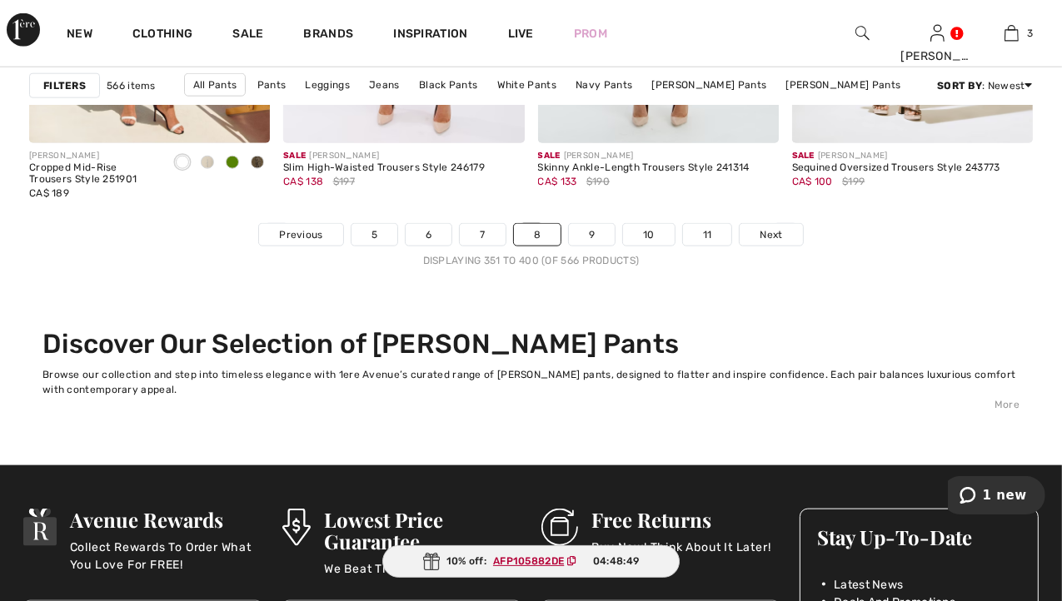
scroll to position [6949, 0]
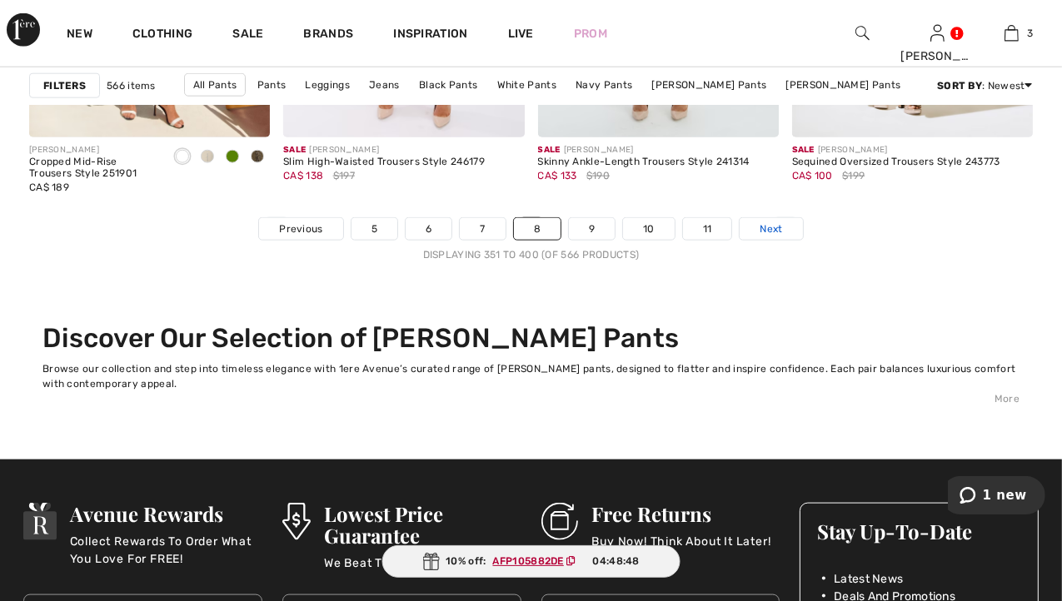
click at [778, 235] on span "Next" at bounding box center [771, 229] width 22 height 15
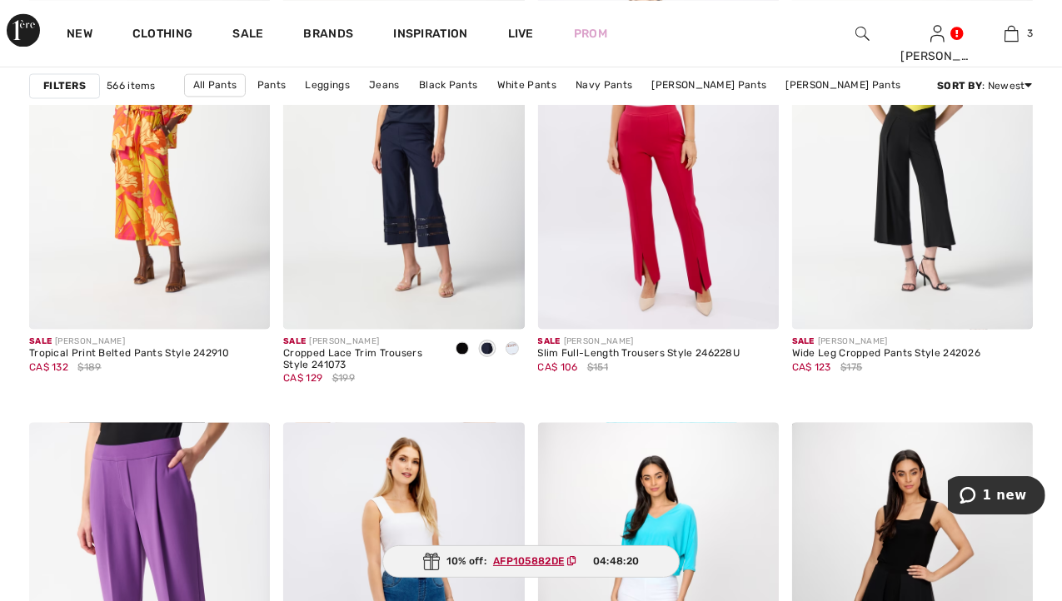
scroll to position [2731, 0]
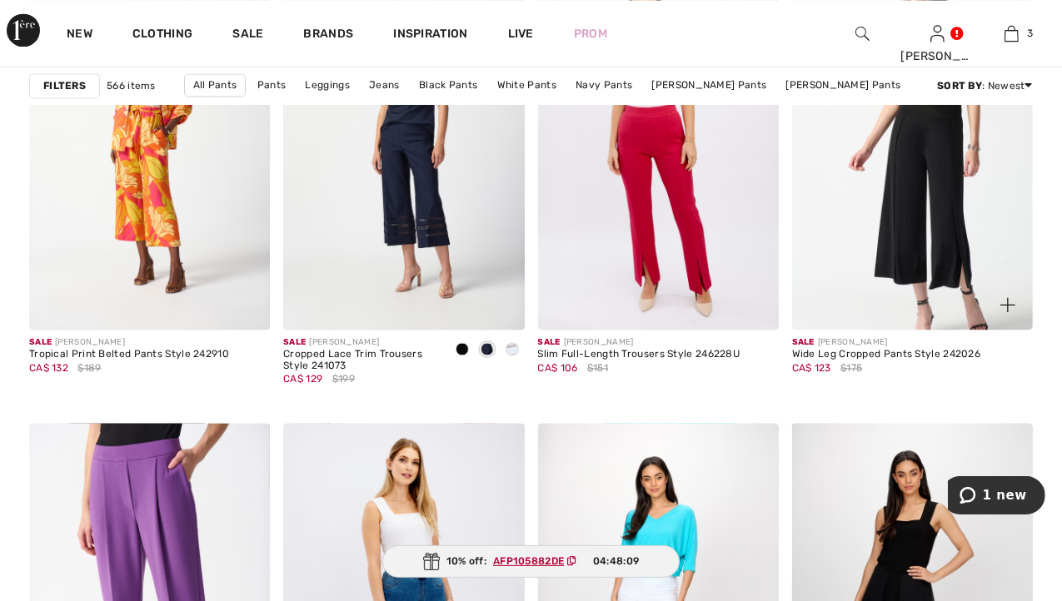
click at [889, 242] on img at bounding box center [912, 149] width 241 height 362
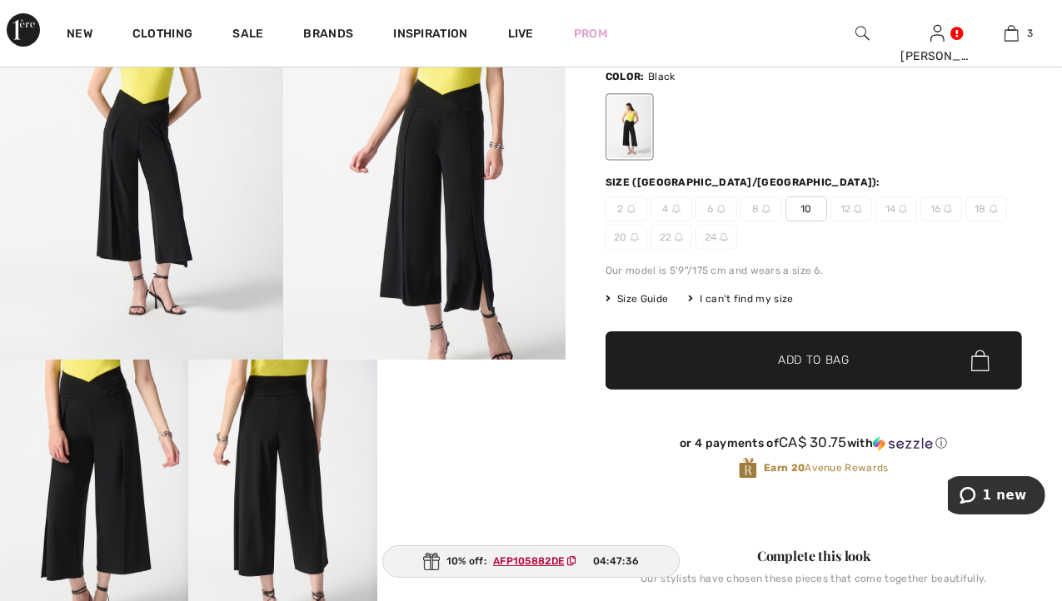
scroll to position [162, 0]
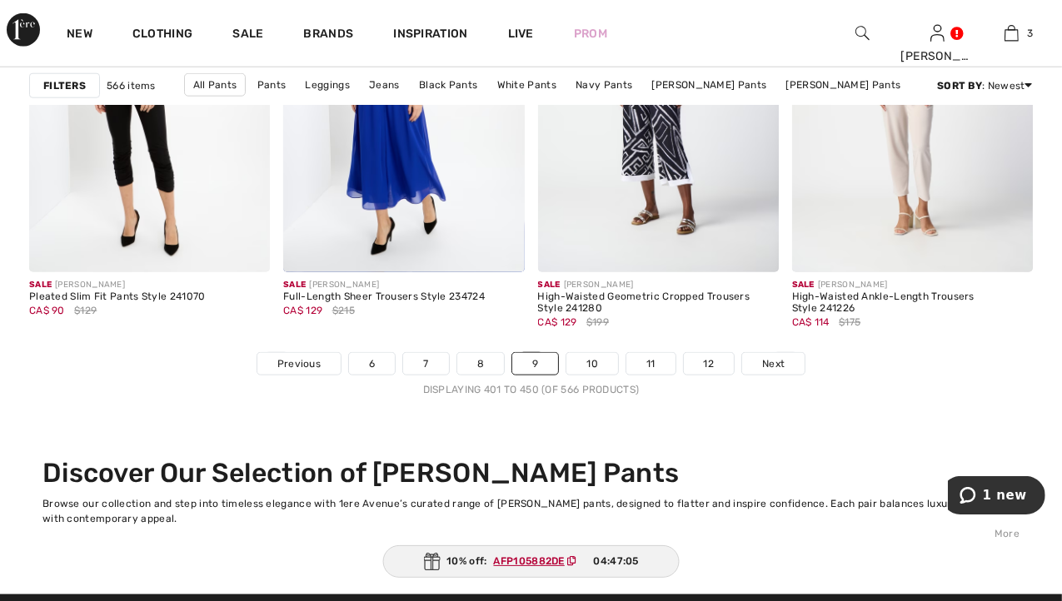
scroll to position [6842, 0]
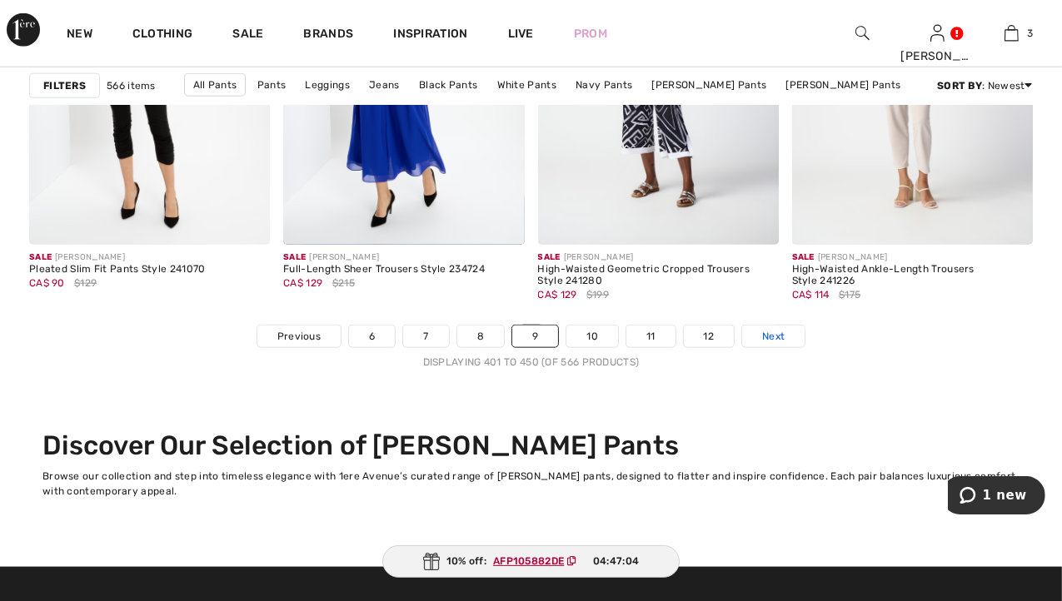
click at [781, 330] on span "Next" at bounding box center [773, 336] width 22 height 15
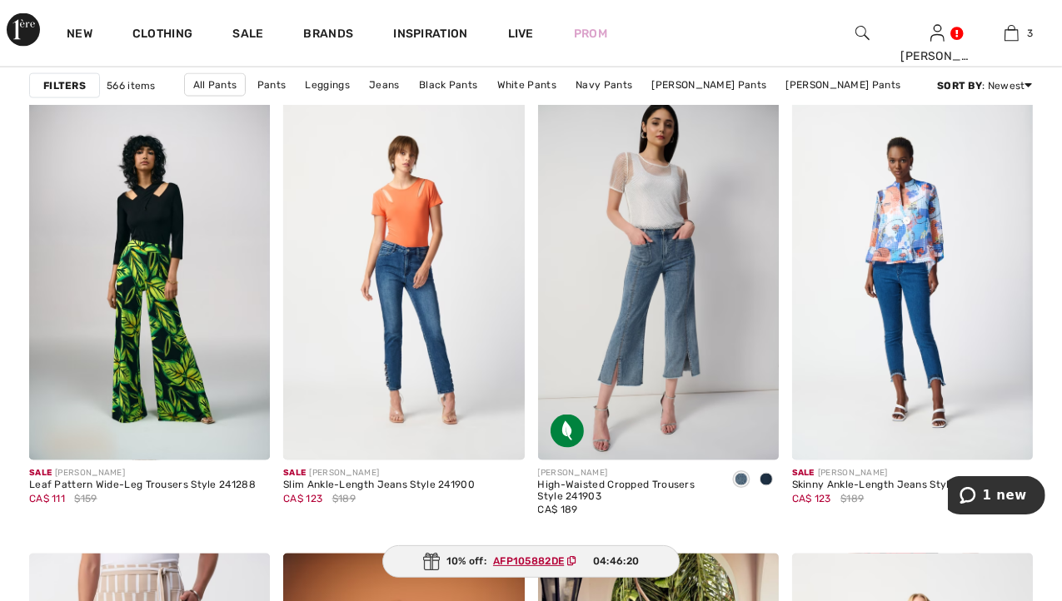
scroll to position [2146, 0]
click at [331, 87] on link "Leggings" at bounding box center [327, 85] width 61 height 22
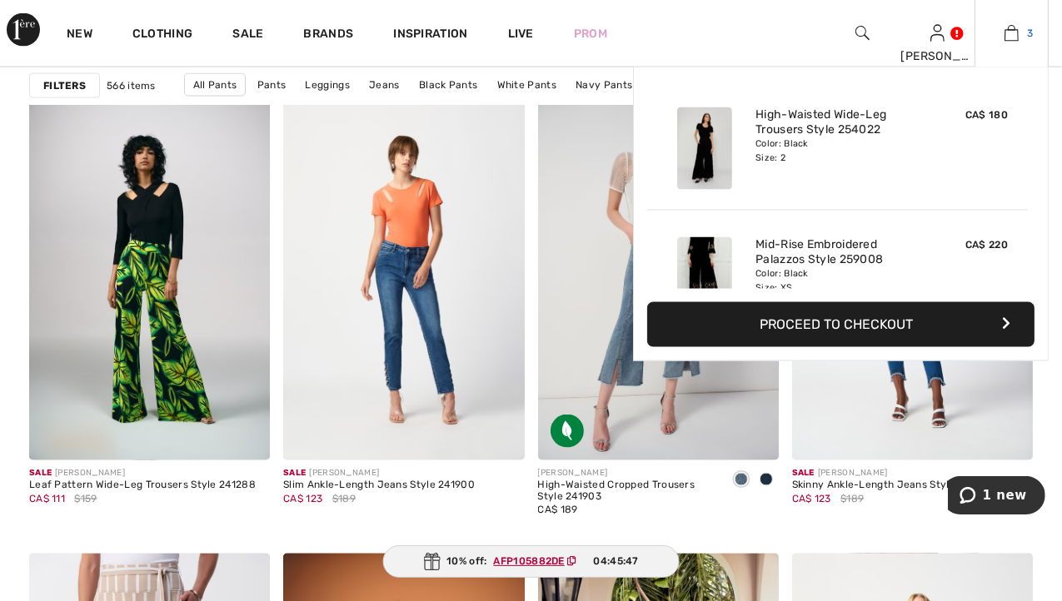
click at [1015, 31] on img at bounding box center [1012, 33] width 14 height 20
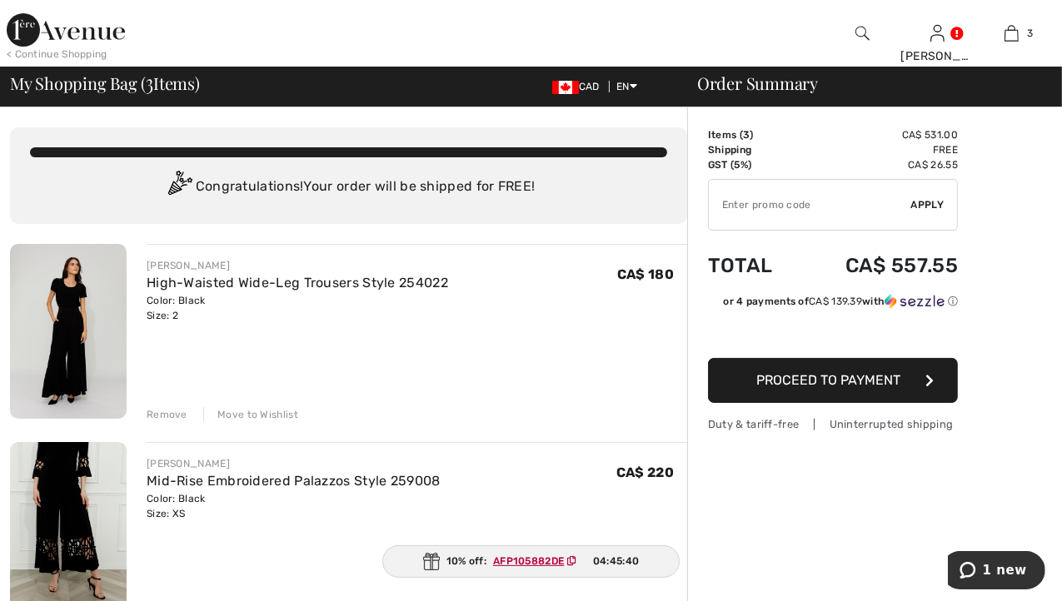
paste input "AFP105882DE"
type input "AFP105882DE"
click at [920, 205] on span "Apply" at bounding box center [927, 204] width 33 height 15
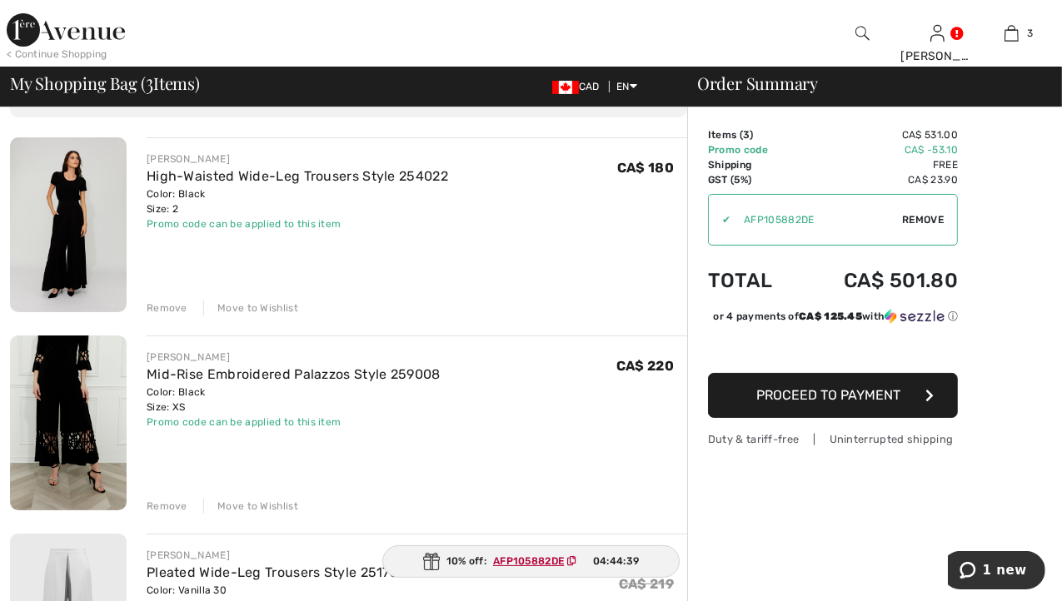
scroll to position [117, 0]
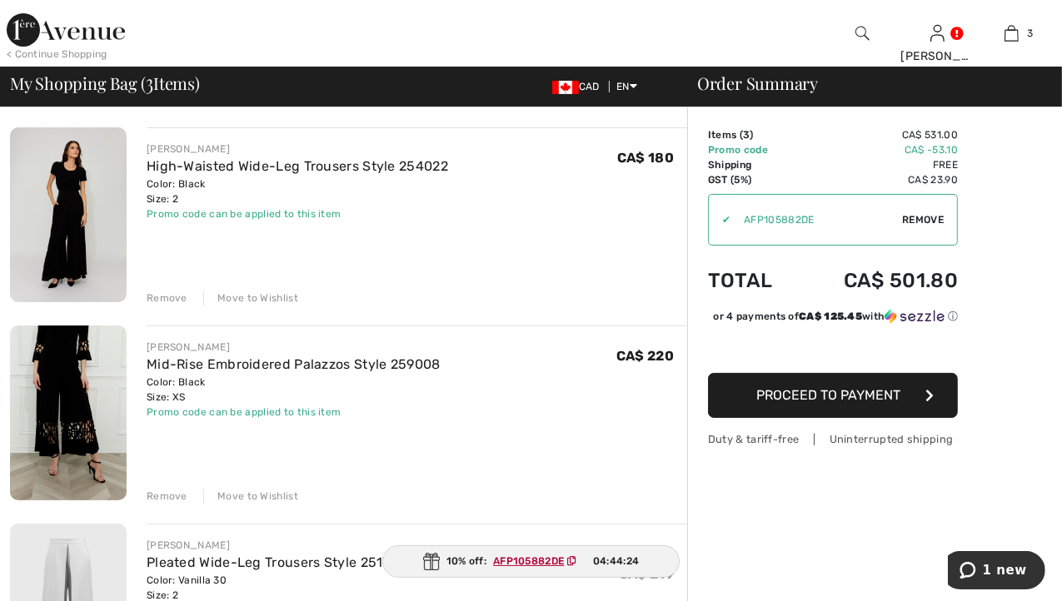
click at [265, 497] on div "Move to Wishlist" at bounding box center [250, 496] width 95 height 15
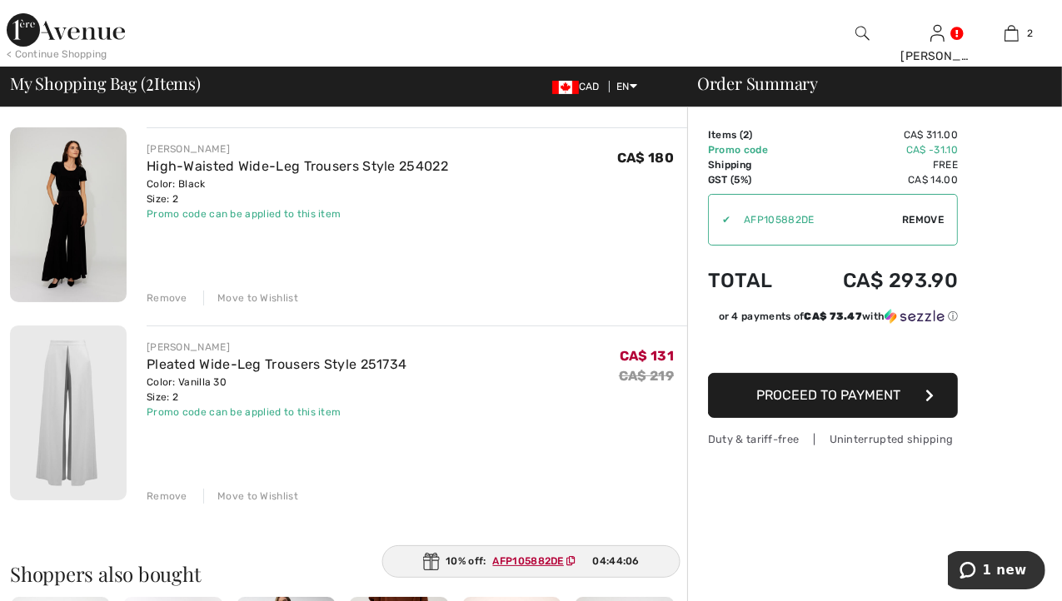
click at [272, 294] on div "Move to Wishlist" at bounding box center [250, 298] width 95 height 15
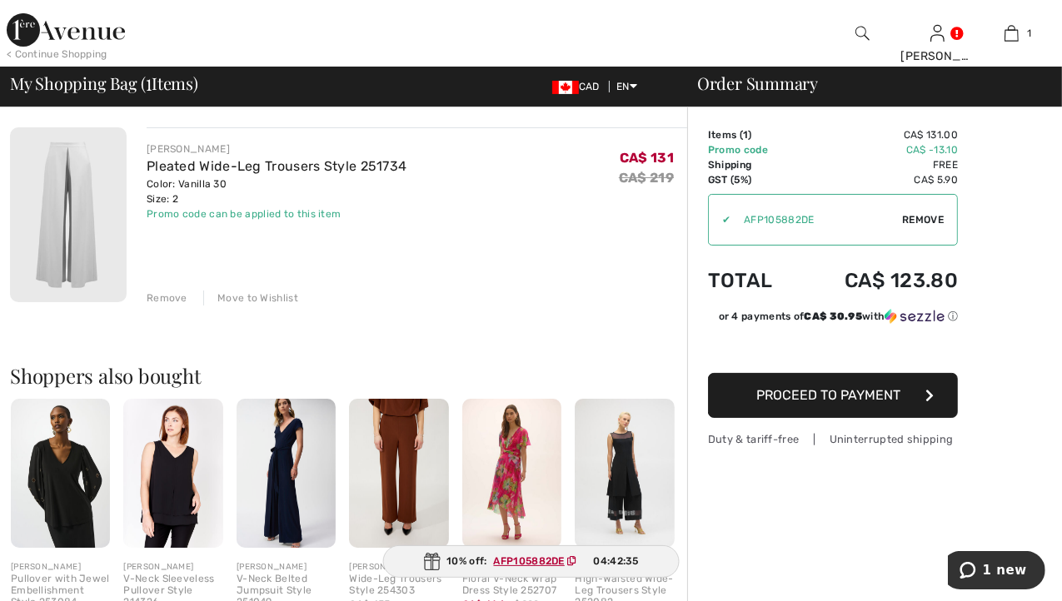
click at [785, 401] on span "Proceed to Payment" at bounding box center [829, 395] width 144 height 16
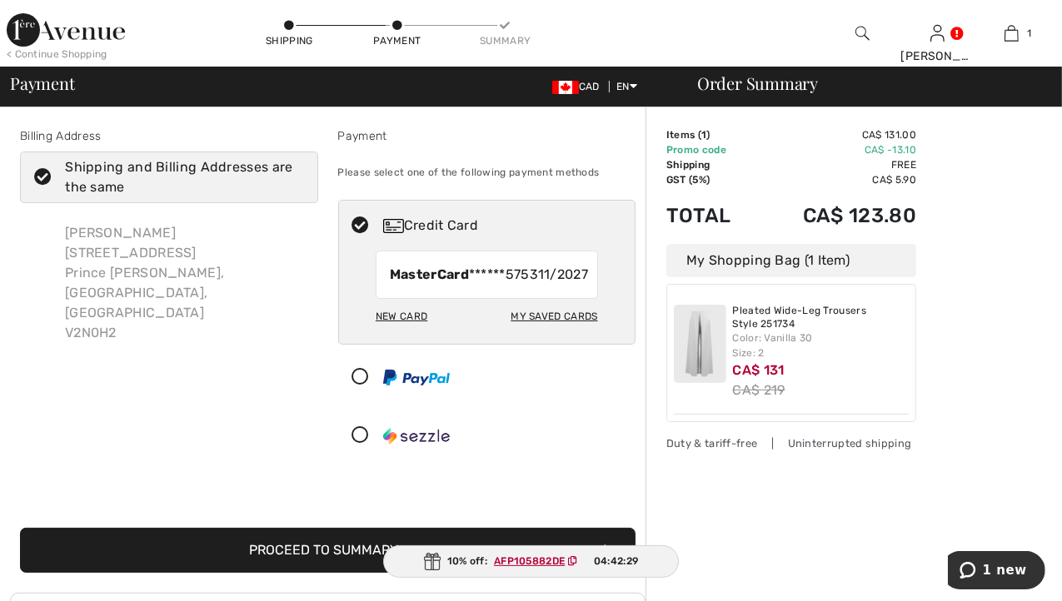
click at [416, 331] on div "New Card" at bounding box center [402, 316] width 52 height 28
radio input "true"
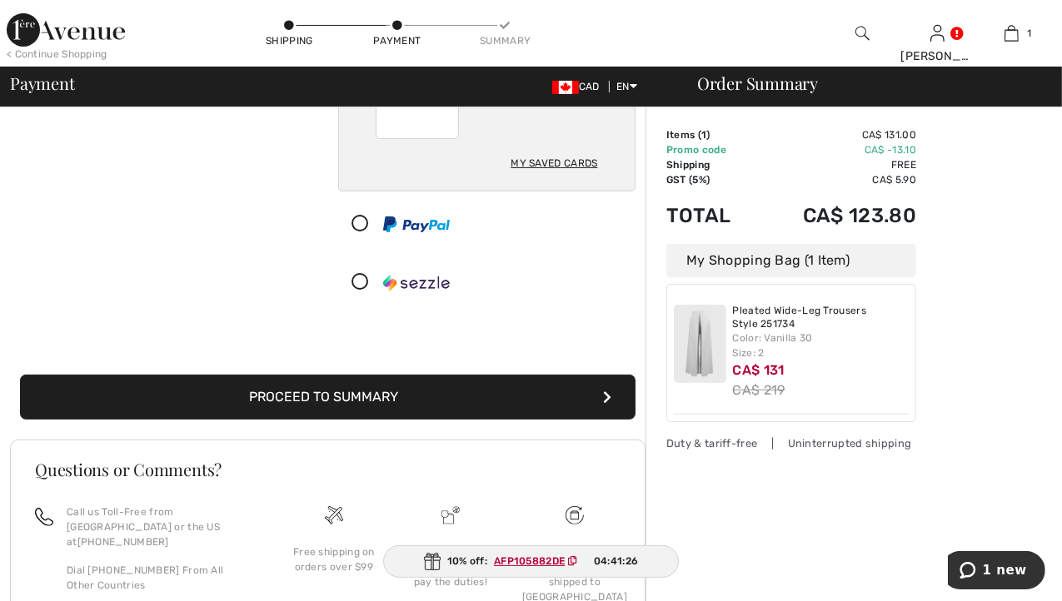
click at [250, 396] on button "Proceed to Summary" at bounding box center [328, 397] width 616 height 45
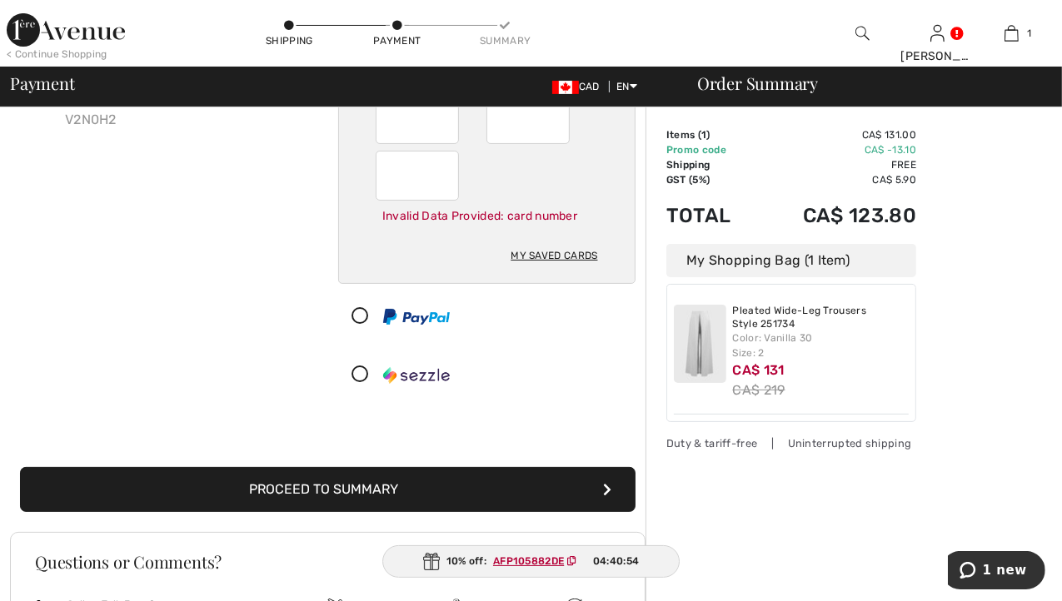
scroll to position [220, 0]
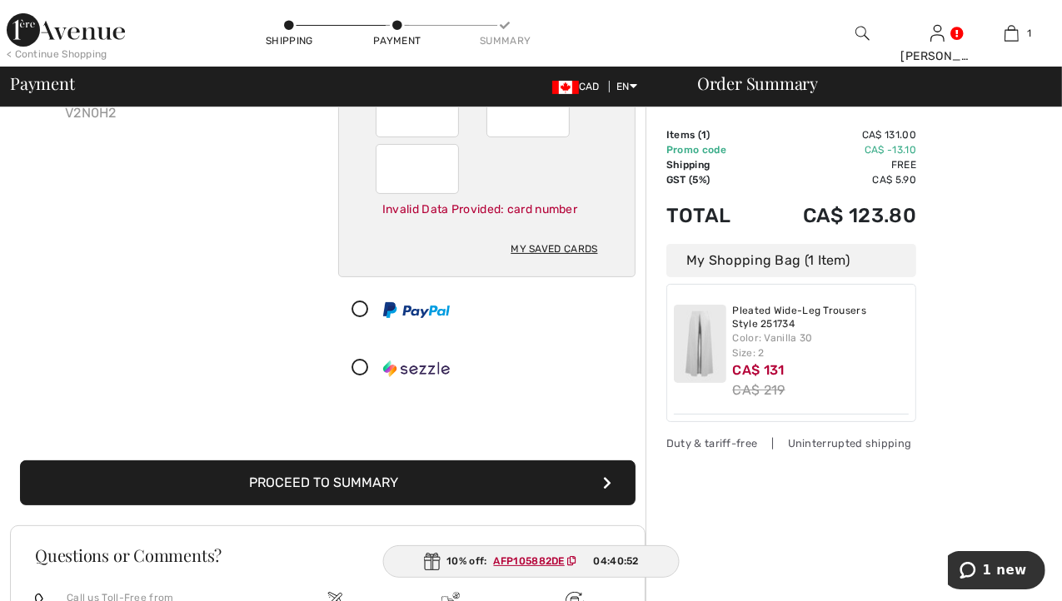
click at [309, 485] on button "Proceed to Summary" at bounding box center [328, 483] width 616 height 45
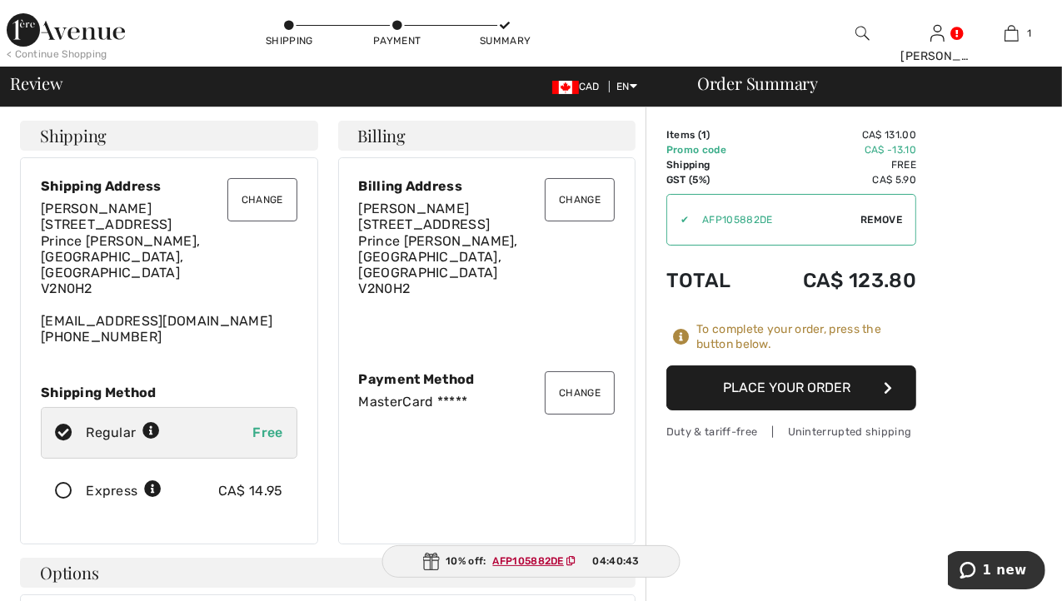
click at [751, 390] on button "Place Your Order" at bounding box center [791, 388] width 250 height 45
